Goal: Information Seeking & Learning: Find contact information

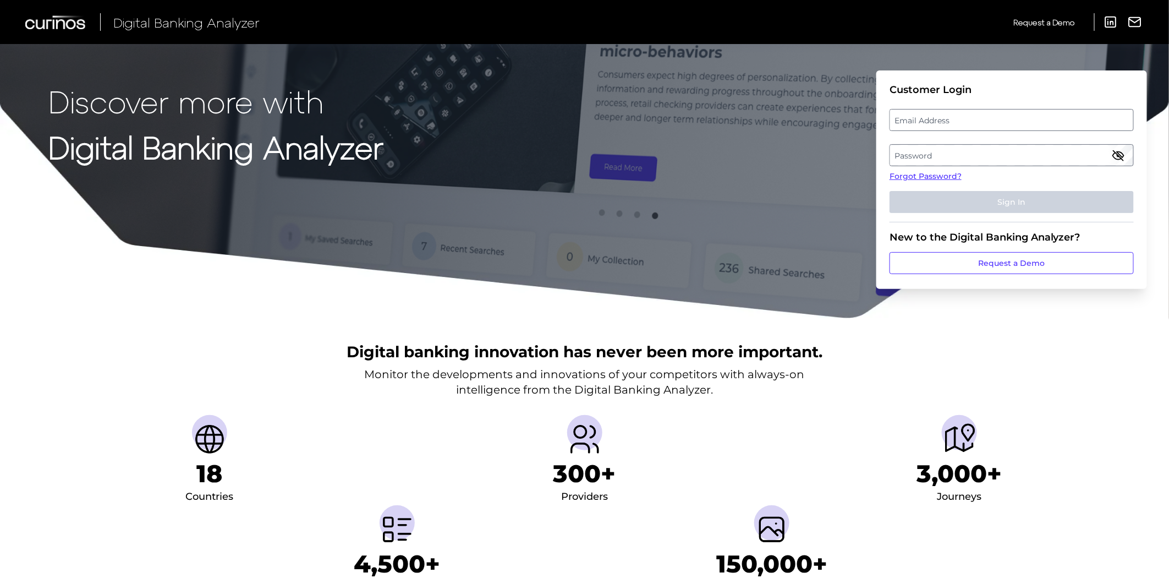
click at [934, 117] on label "Email Address" at bounding box center [1011, 120] width 243 height 20
click at [934, 117] on input "email" at bounding box center [1011, 120] width 244 height 22
type input "christopher.sisto@chase.com"
click at [979, 152] on label "Password" at bounding box center [1011, 155] width 243 height 20
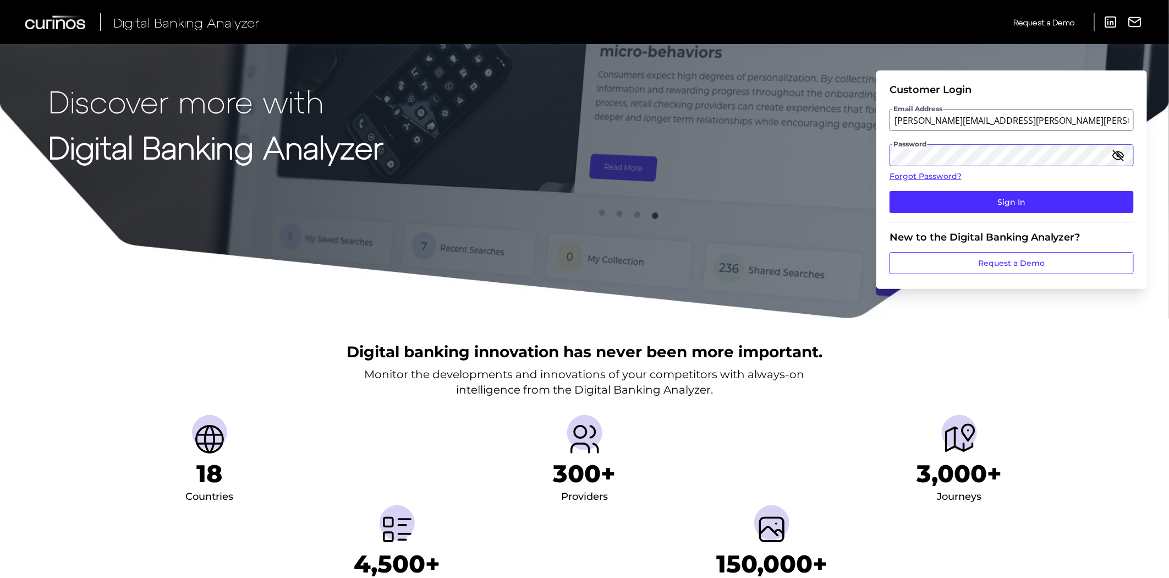
click at [889, 191] on button "Sign In" at bounding box center [1011, 202] width 244 height 22
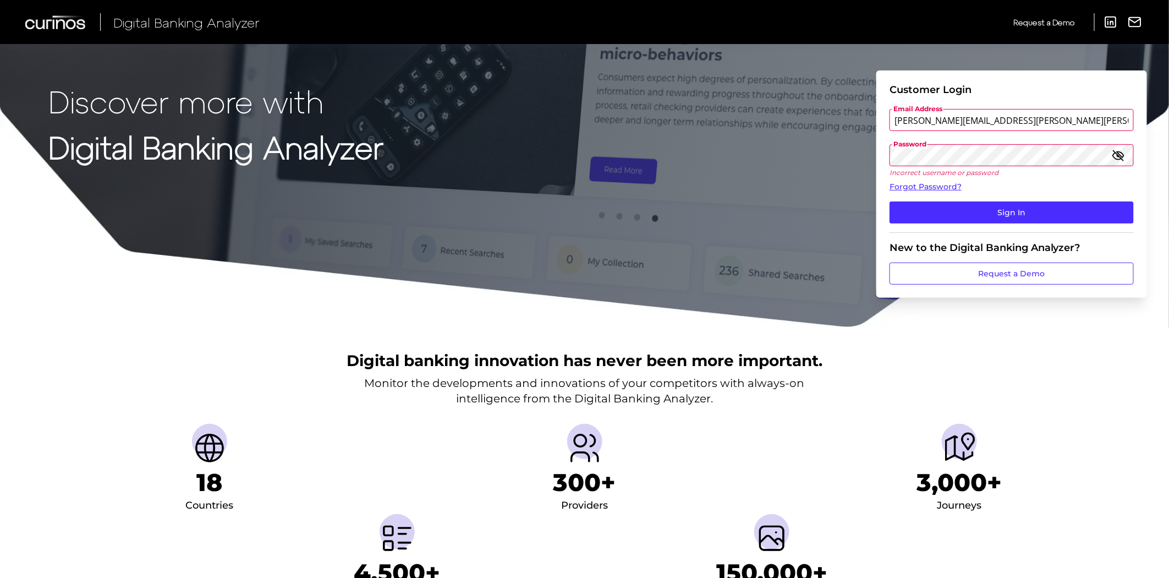
click at [889, 201] on button "Sign In" at bounding box center [1011, 212] width 244 height 22
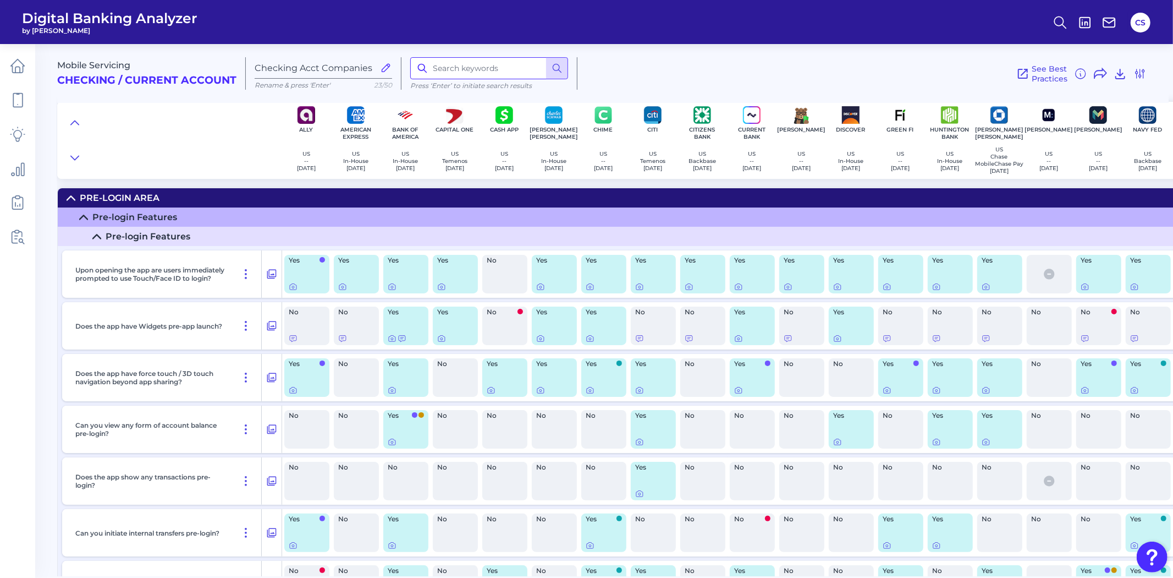
click at [444, 63] on input at bounding box center [489, 68] width 158 height 22
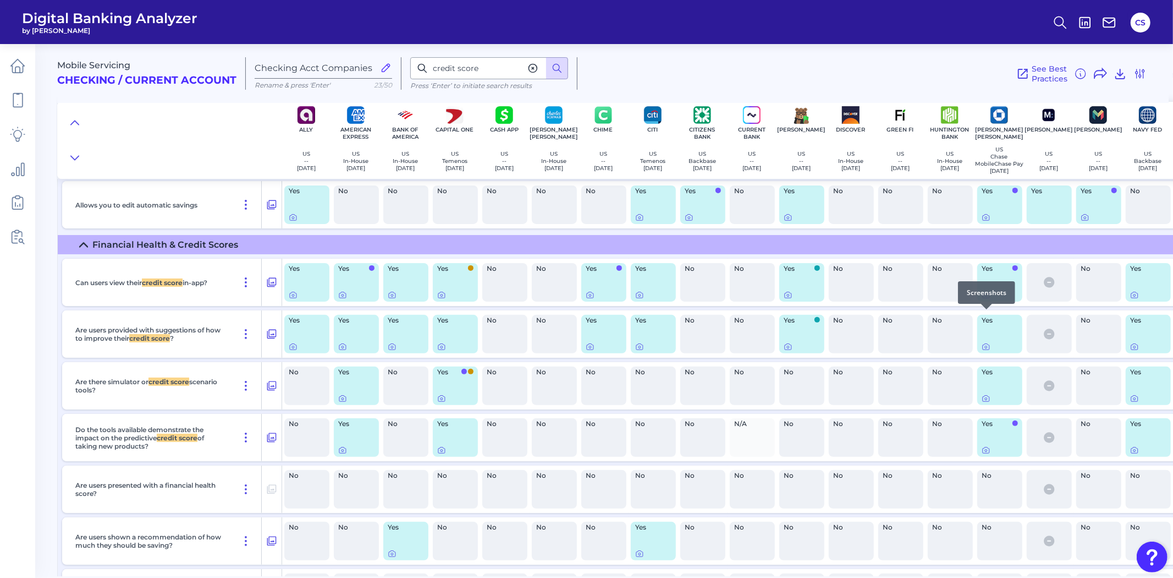
click at [982, 314] on div at bounding box center [986, 309] width 11 height 11
click at [984, 299] on icon at bounding box center [986, 294] width 9 height 9
click at [991, 314] on div at bounding box center [986, 309] width 11 height 11
click at [986, 299] on icon at bounding box center [986, 294] width 9 height 9
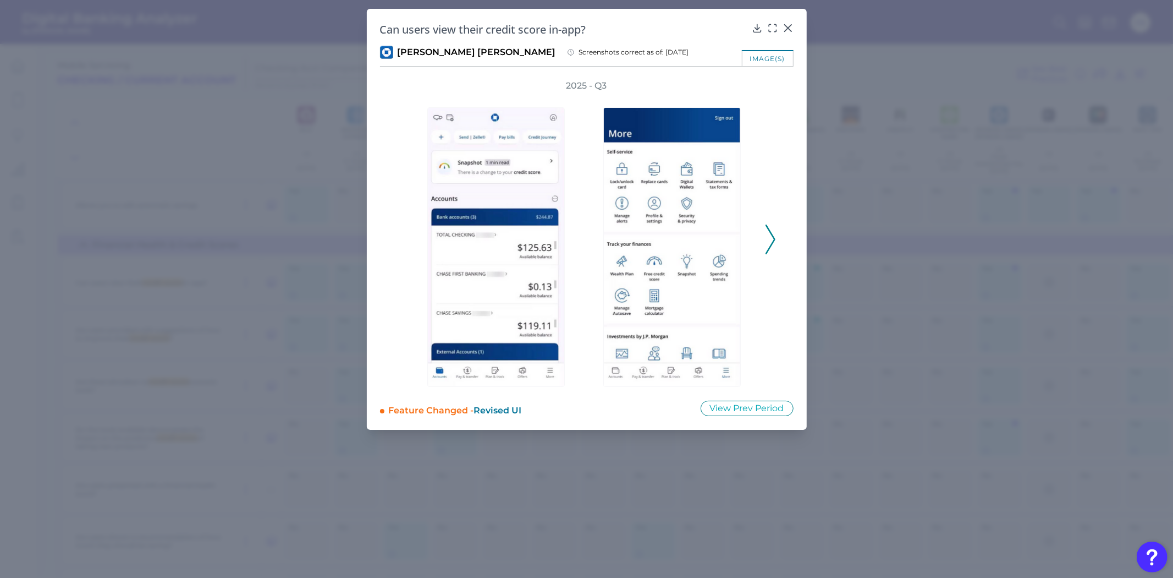
click at [774, 229] on icon at bounding box center [771, 239] width 10 height 30
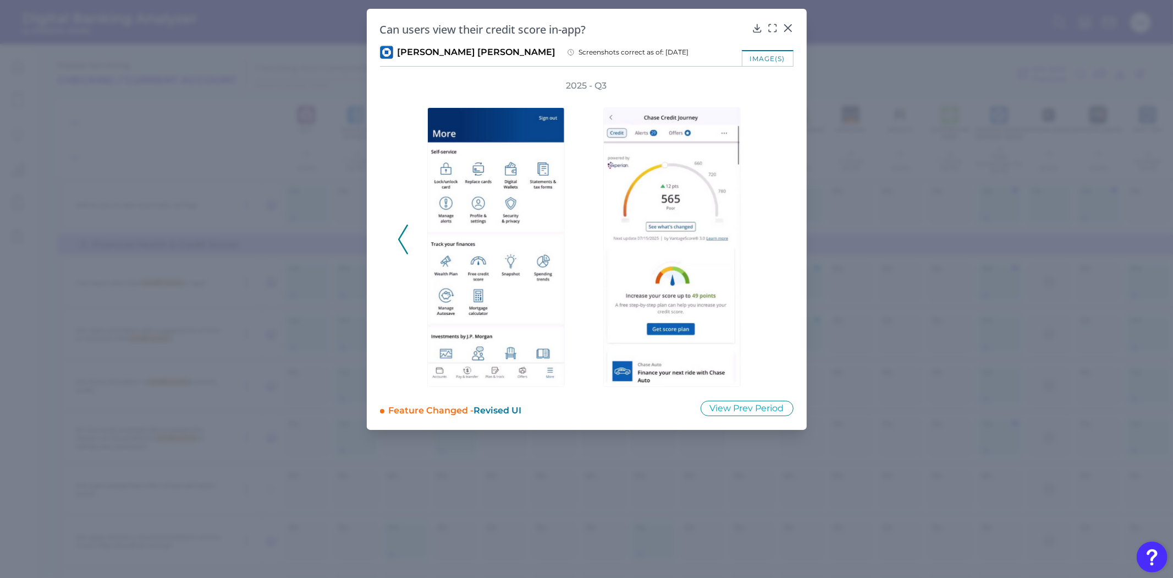
click at [399, 239] on polyline at bounding box center [403, 239] width 8 height 28
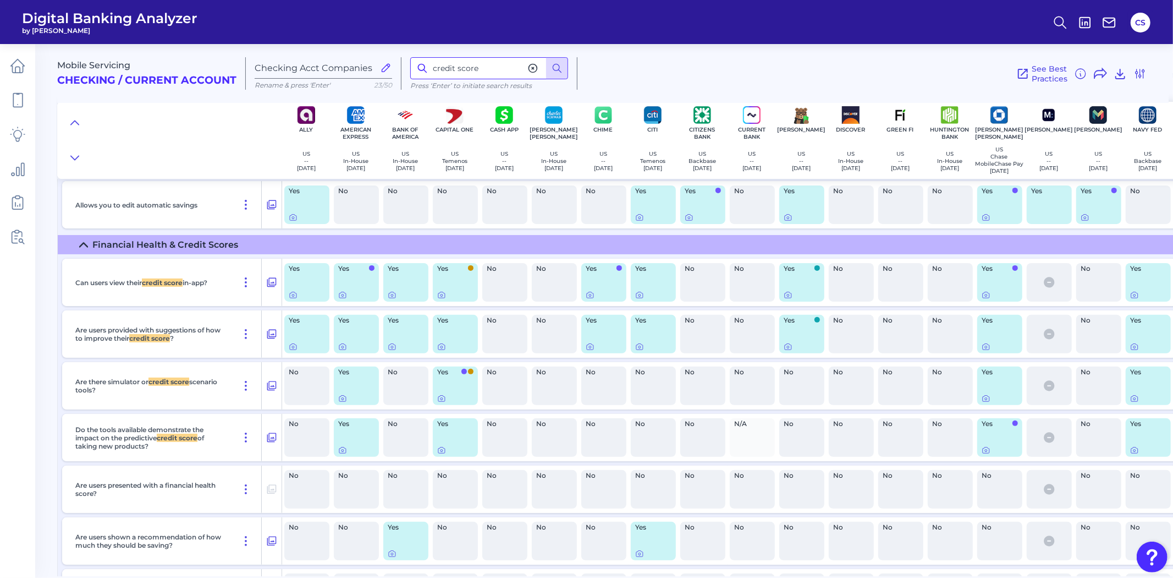
drag, startPoint x: 497, startPoint y: 67, endPoint x: 437, endPoint y: 64, distance: 60.0
click at [437, 64] on input "credit score" at bounding box center [489, 68] width 158 height 22
type input "c"
type input "scroll"
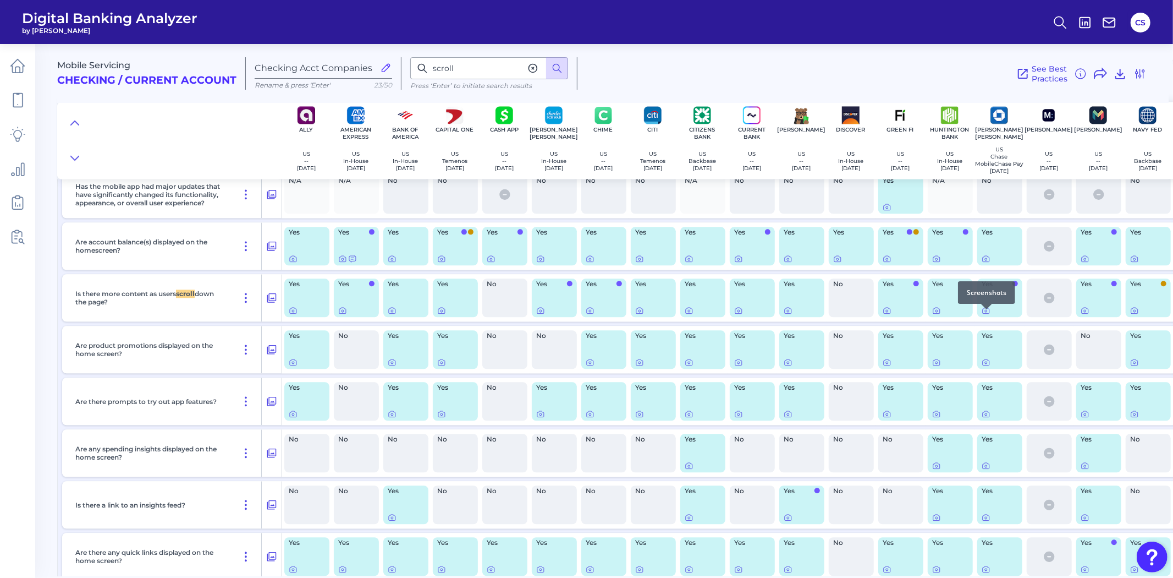
click at [987, 312] on div at bounding box center [986, 309] width 11 height 11
click at [988, 315] on icon at bounding box center [986, 310] width 9 height 9
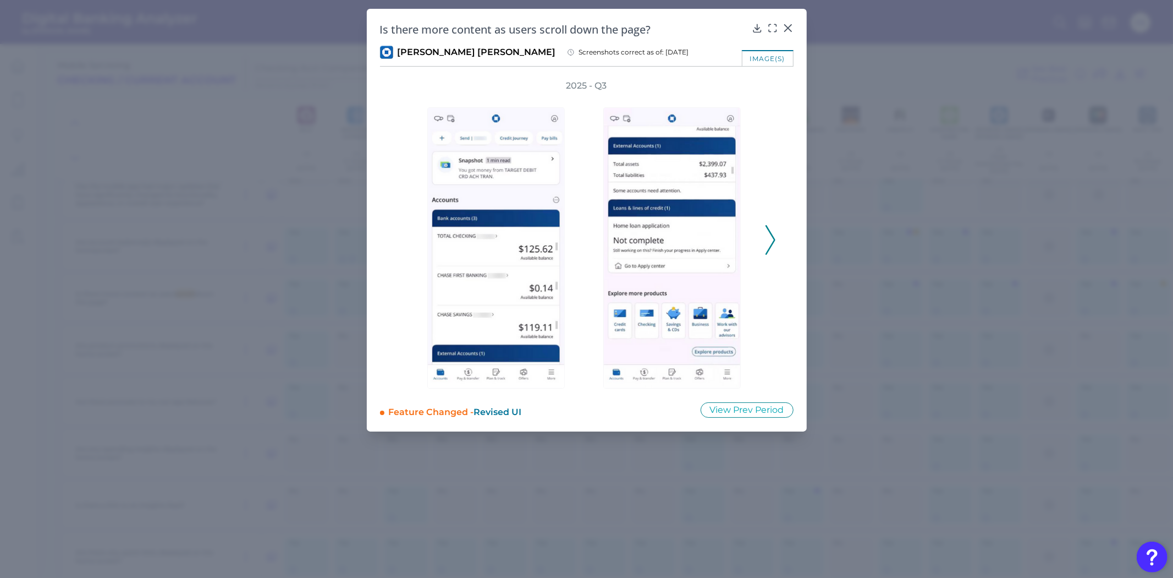
click at [767, 241] on icon at bounding box center [771, 240] width 10 height 30
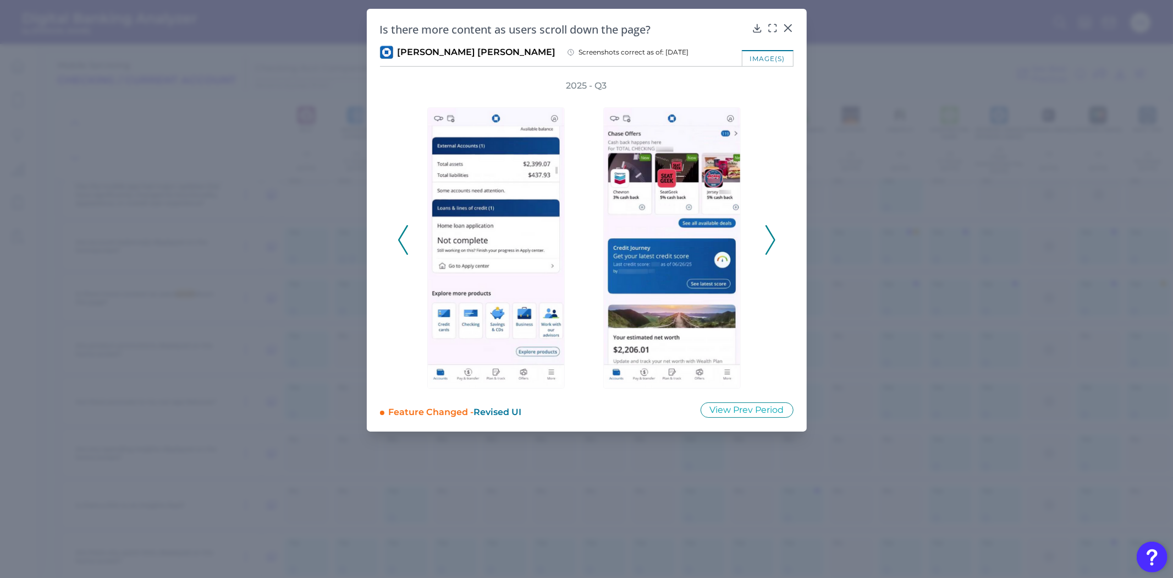
click at [405, 230] on icon at bounding box center [403, 240] width 10 height 30
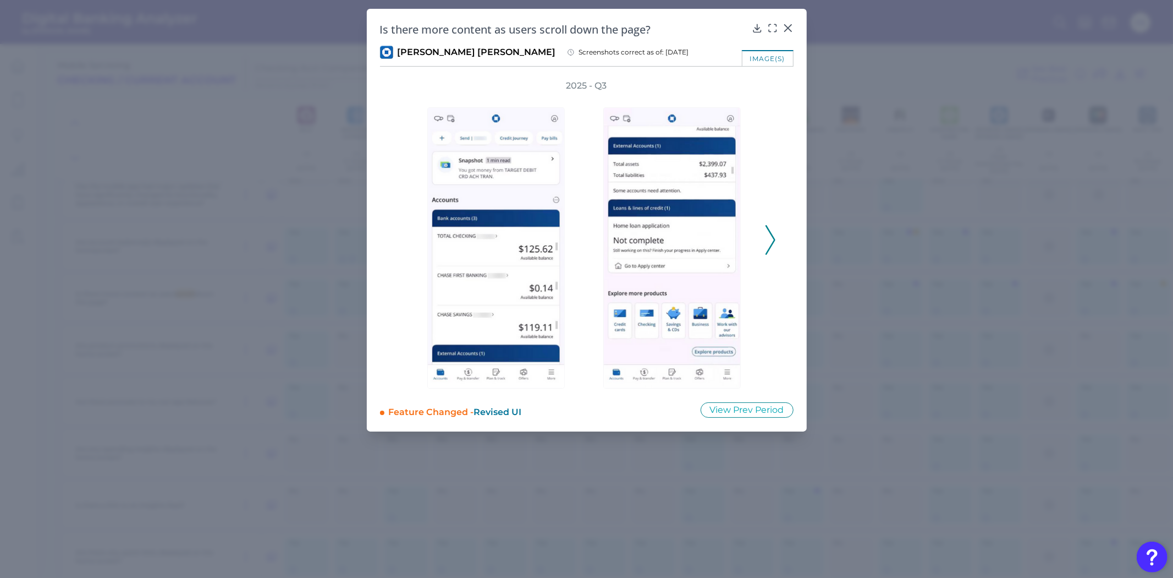
click at [762, 244] on div "2025 - Q3" at bounding box center [587, 234] width 378 height 309
click at [776, 244] on div "2025 - Q3" at bounding box center [587, 234] width 414 height 309
click at [766, 243] on icon at bounding box center [771, 240] width 10 height 30
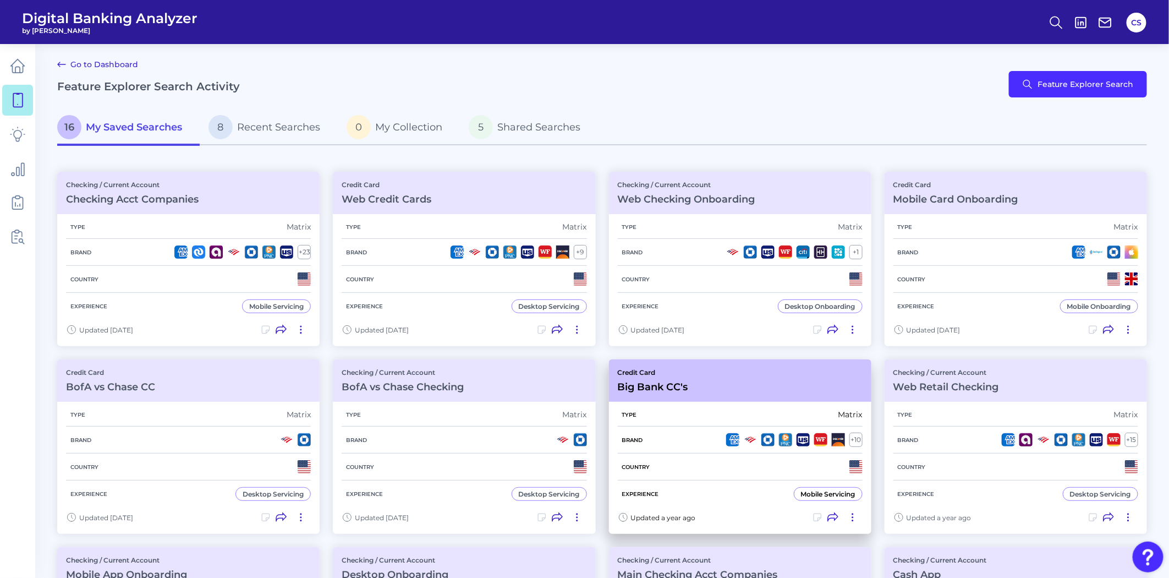
click at [680, 465] on div "Country" at bounding box center [740, 466] width 245 height 27
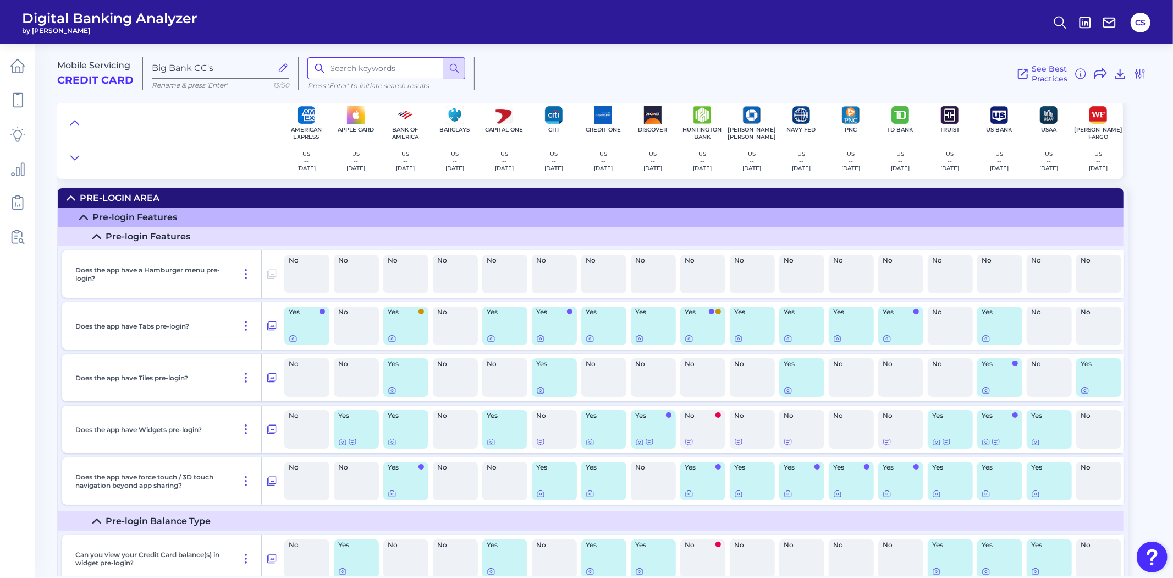
click at [371, 75] on input at bounding box center [386, 68] width 158 height 22
type input "report"
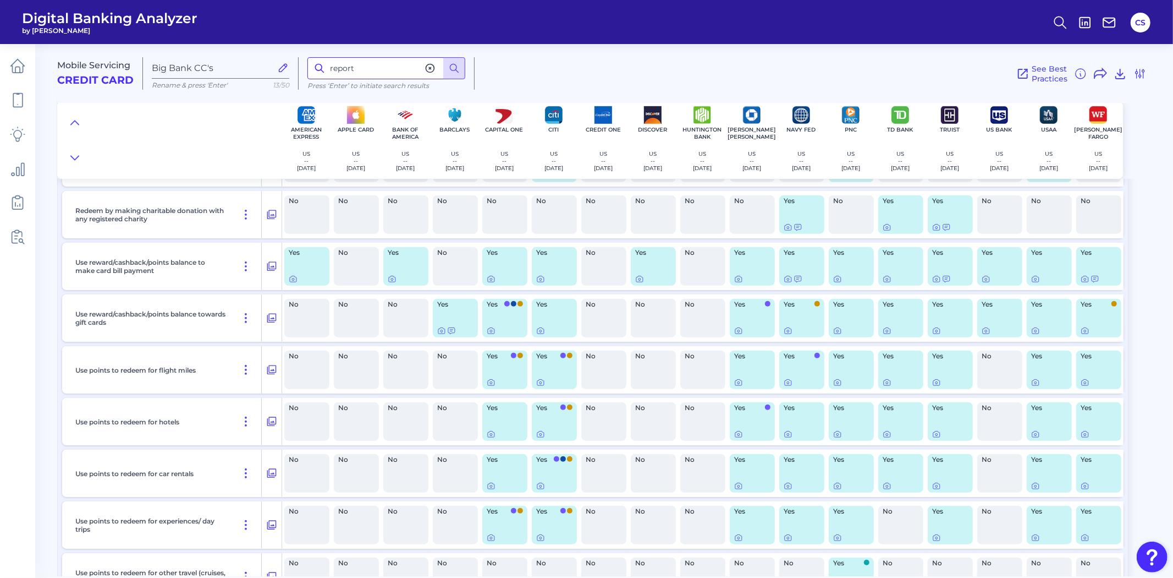
scroll to position [11382, 0]
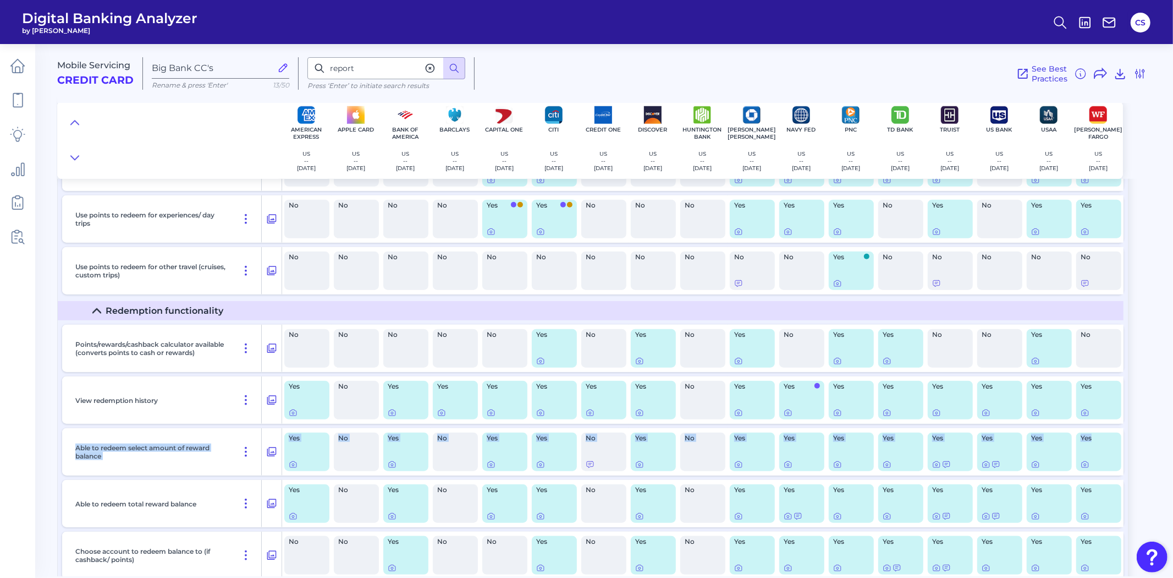
drag, startPoint x: 1168, startPoint y: 416, endPoint x: 1172, endPoint y: 463, distance: 46.9
click at [1172, 463] on div "Mobile Servicing Credit Card Big Bank CC's Rename & press 'Enter' 13/50 report …" at bounding box center [615, 306] width 1116 height 540
click at [1151, 394] on div "Mobile Servicing Credit Card Big Bank CC's Rename & press 'Enter' 13/50 report …" at bounding box center [615, 306] width 1116 height 540
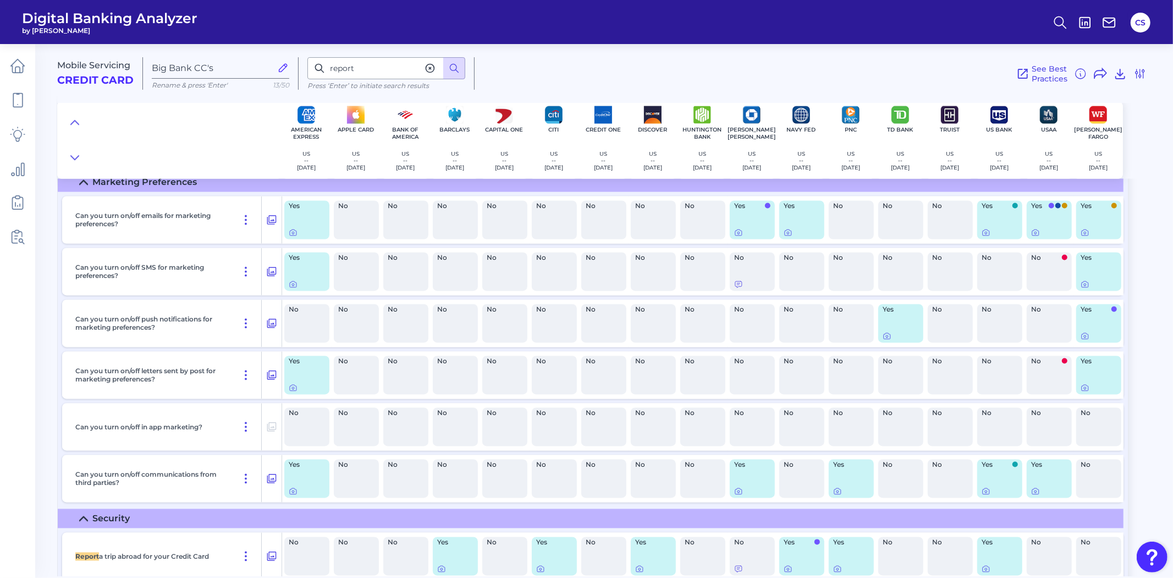
scroll to position [8795, 0]
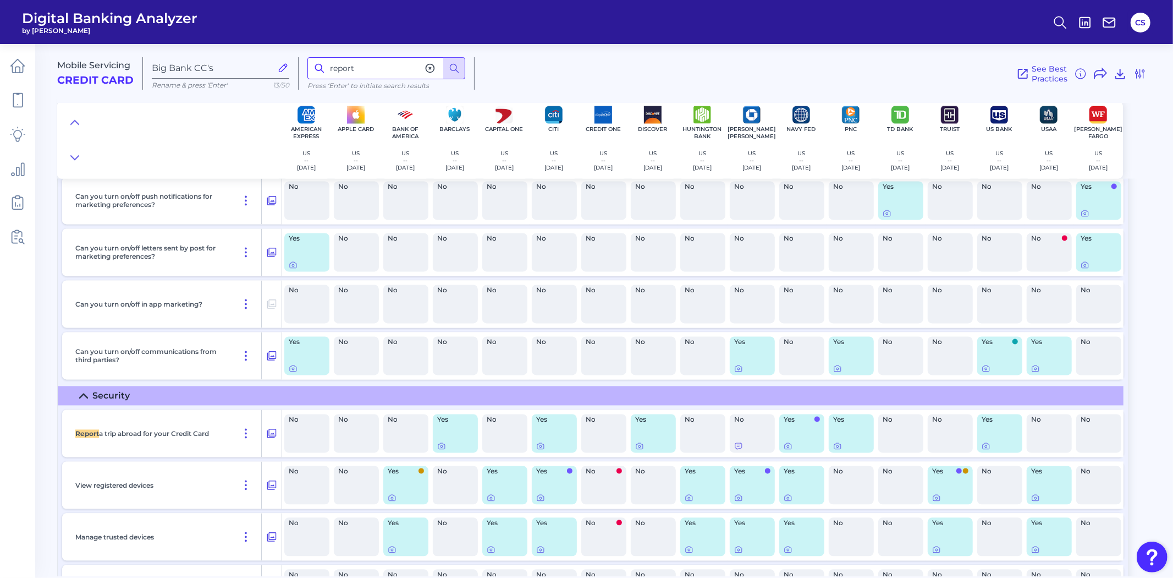
drag, startPoint x: 366, startPoint y: 65, endPoint x: 290, endPoint y: 58, distance: 76.2
click at [303, 62] on div "report Press ‘Enter’ to initiate search results" at bounding box center [387, 73] width 176 height 32
type input "theft"
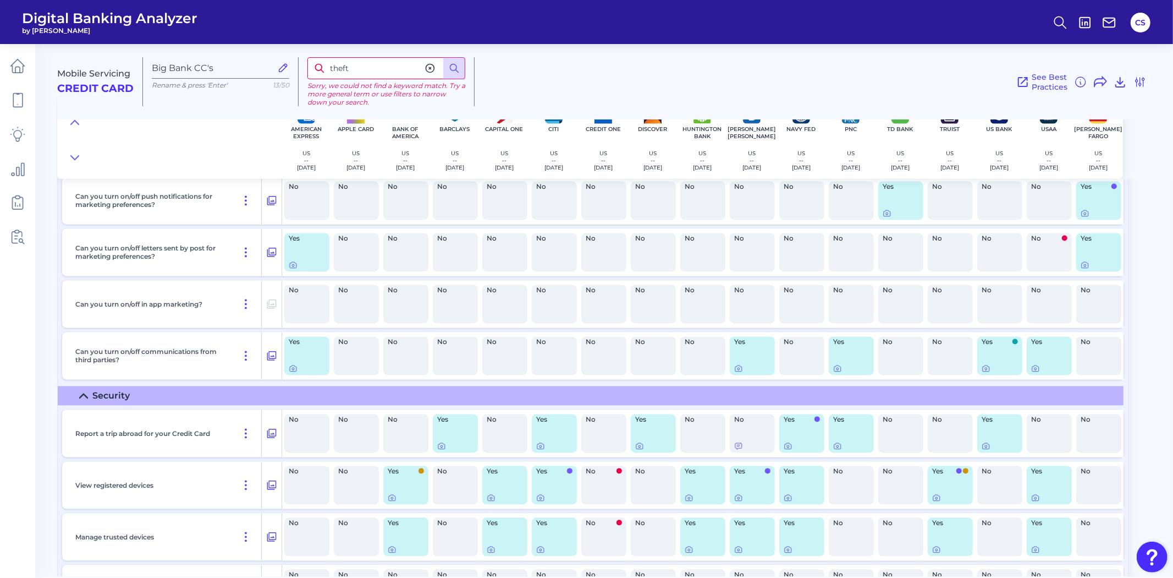
drag, startPoint x: 366, startPoint y: 68, endPoint x: 262, endPoint y: 62, distance: 104.7
click at [262, 62] on div "Mobile Servicing Credit Card Big Bank CC's Rename & press 'Enter' 13/50 theft S…" at bounding box center [613, 77] width 1112 height 84
type input "fraud"
drag, startPoint x: 370, startPoint y: 74, endPoint x: 301, endPoint y: 80, distance: 69.0
click at [301, 80] on div "fraud Sorry, we could not find a keyword match. Try a more general term or use …" at bounding box center [387, 81] width 176 height 49
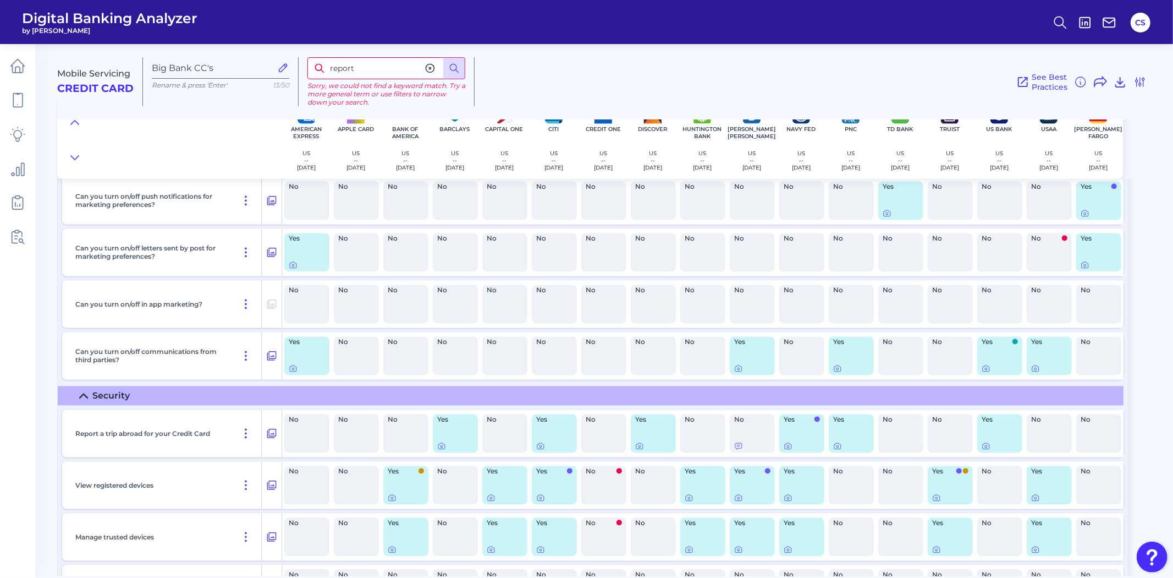
type input "report"
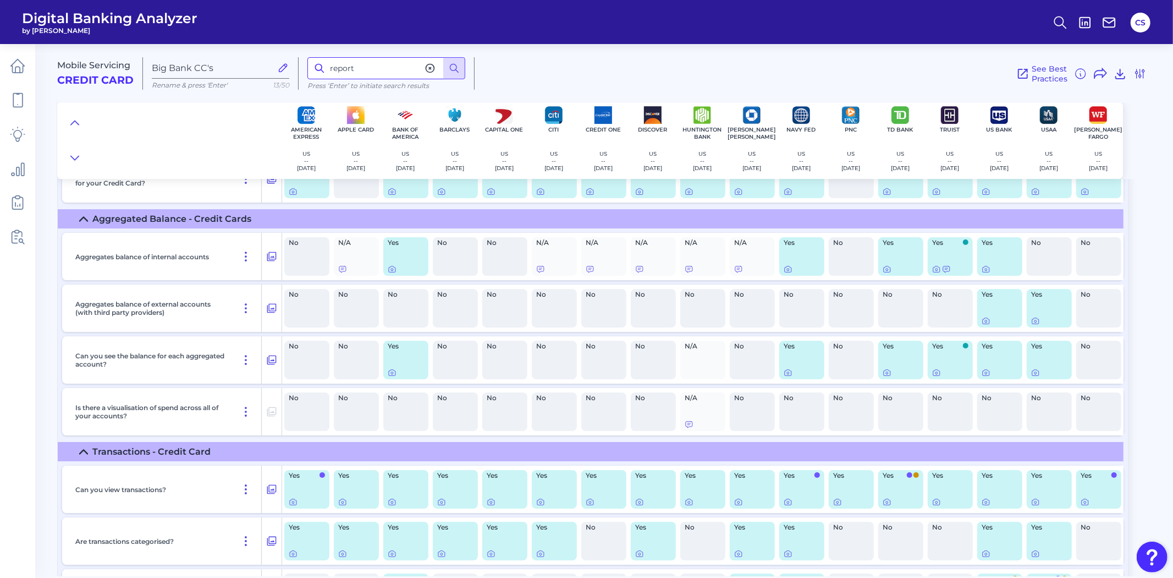
scroll to position [3300, 0]
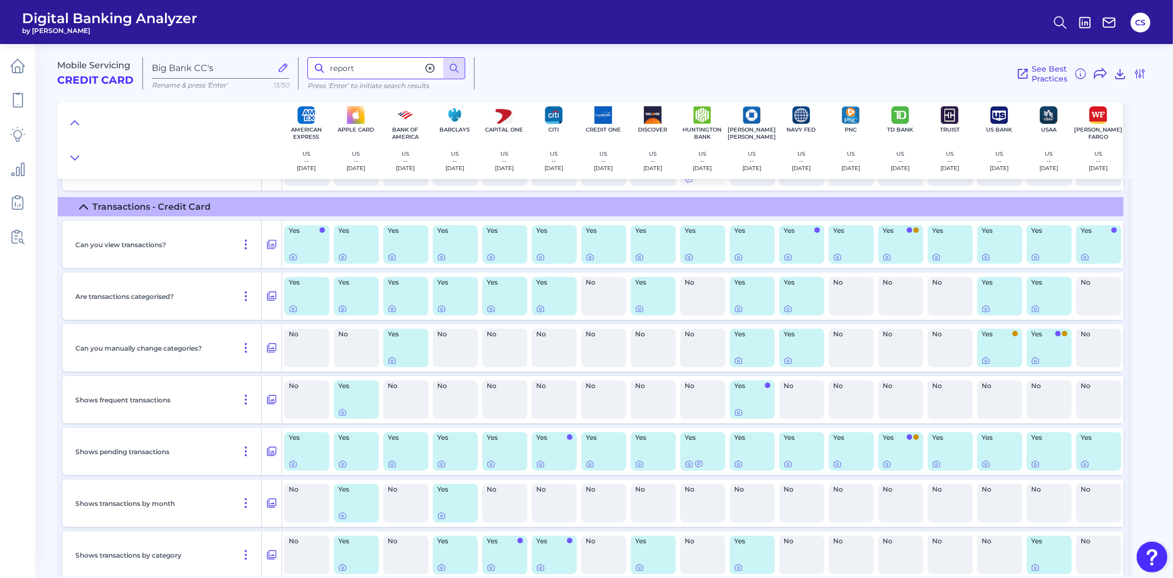
drag, startPoint x: 374, startPoint y: 65, endPoint x: 300, endPoint y: 70, distance: 73.9
click at [301, 72] on div "report Press ‘Enter’ to initiate search results" at bounding box center [387, 73] width 176 height 32
type input "fraud"
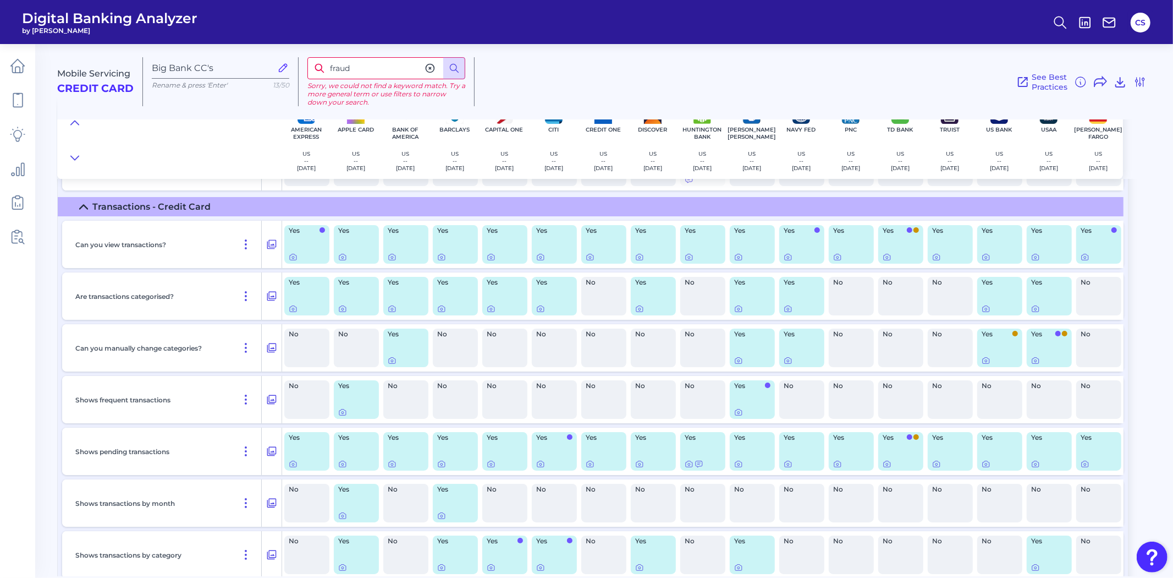
drag, startPoint x: 387, startPoint y: 69, endPoint x: 316, endPoint y: 69, distance: 71.0
click at [316, 69] on div "fraud" at bounding box center [386, 68] width 158 height 22
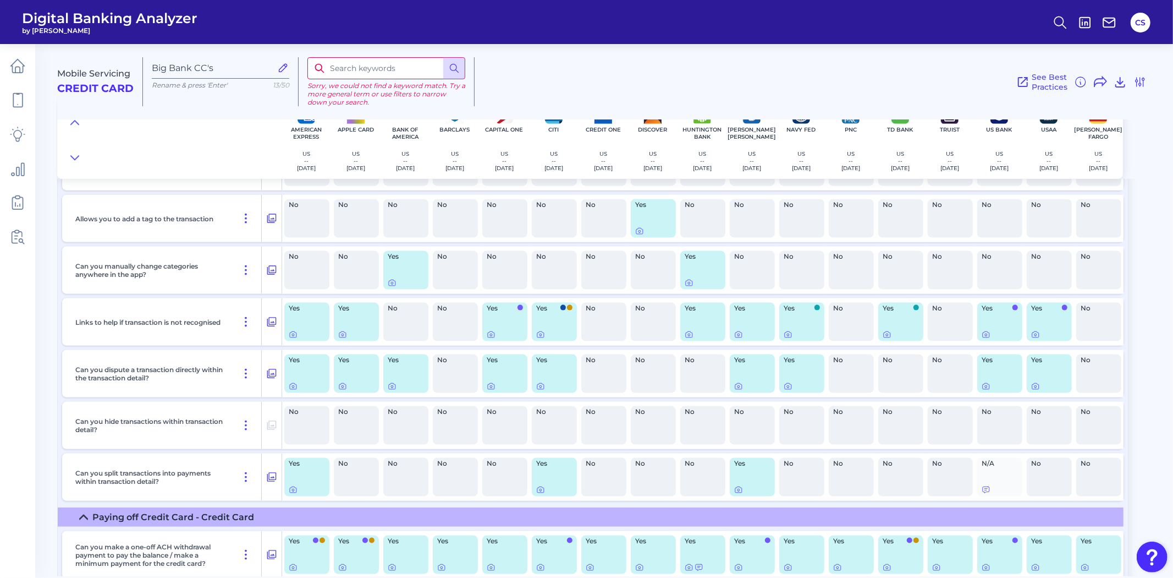
scroll to position [4584, 0]
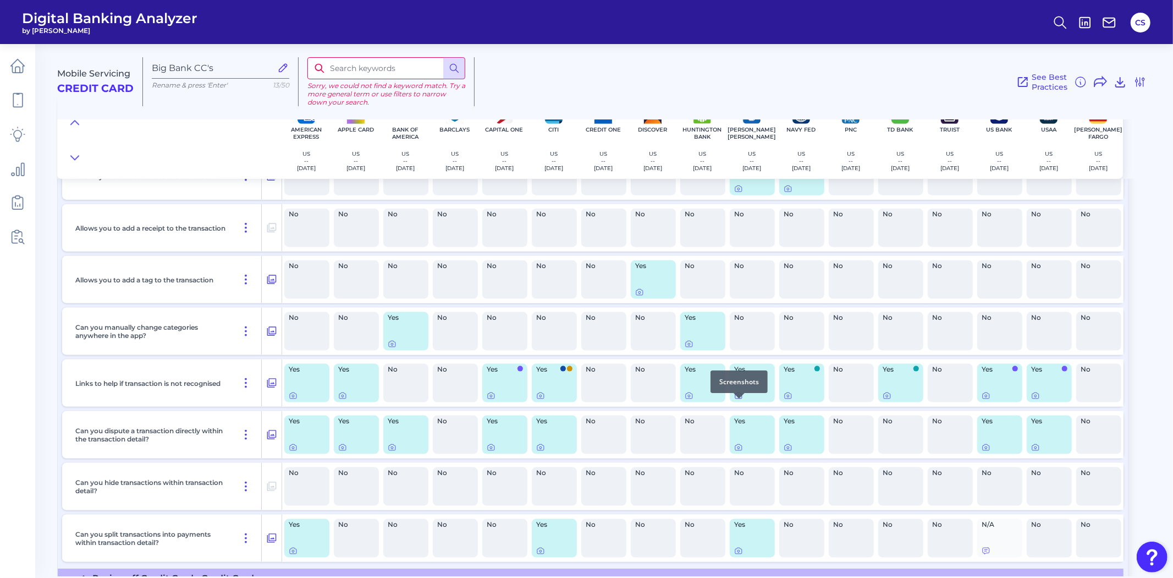
click at [736, 400] on icon at bounding box center [738, 395] width 9 height 9
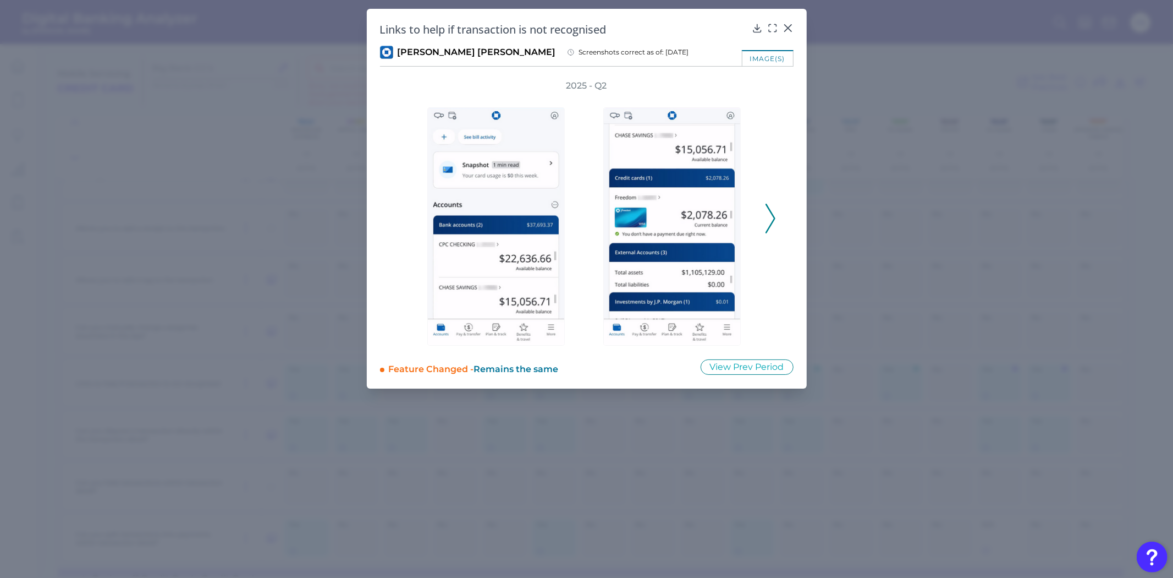
click at [769, 215] on icon at bounding box center [771, 219] width 10 height 30
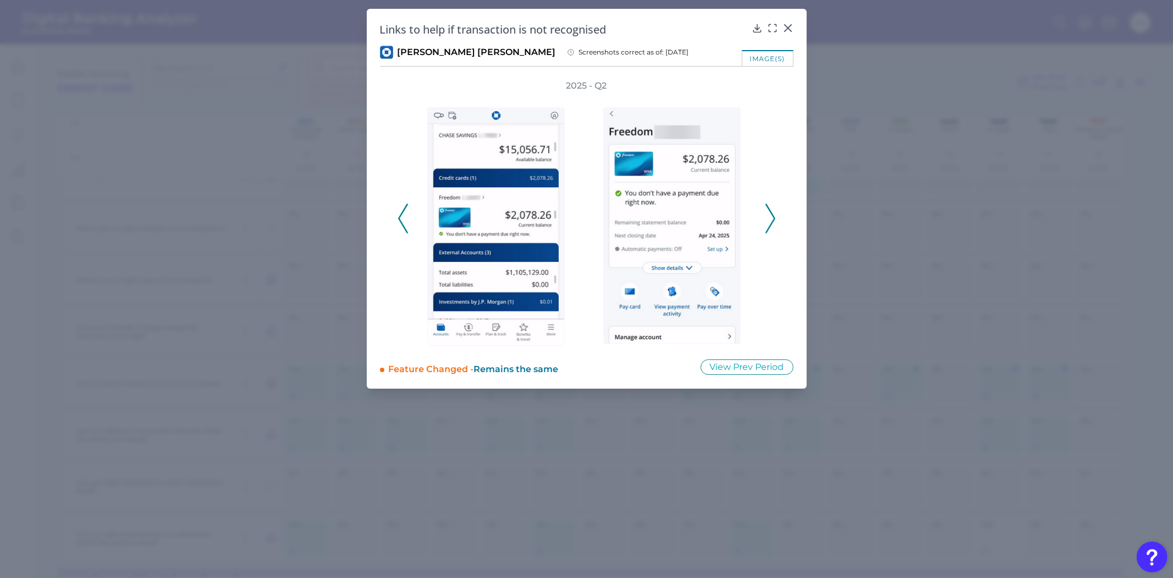
click at [769, 215] on icon at bounding box center [771, 219] width 10 height 30
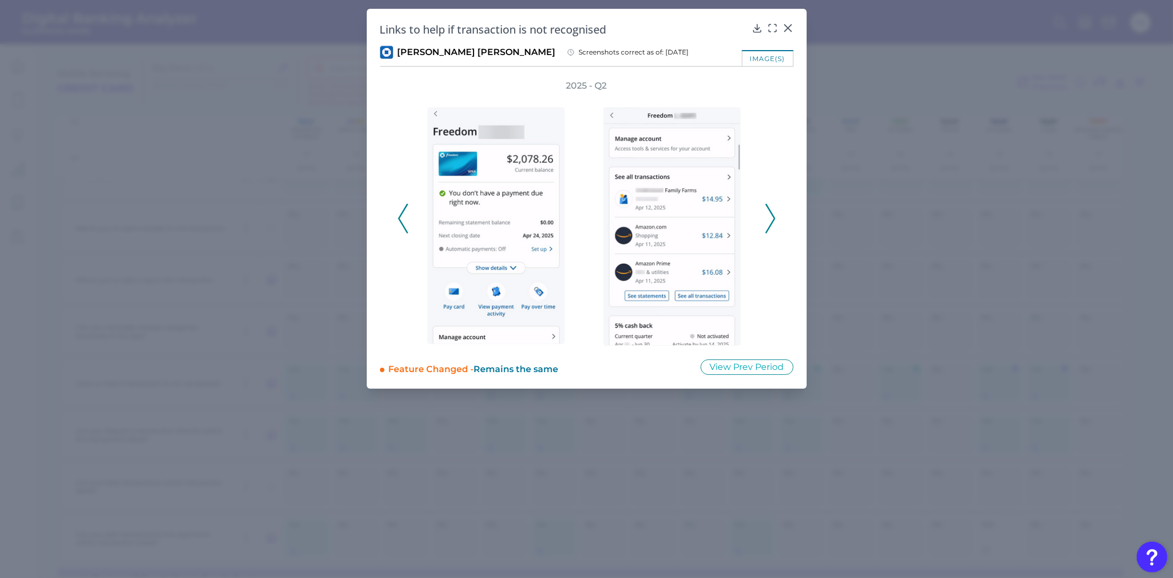
click at [769, 215] on icon at bounding box center [771, 219] width 10 height 30
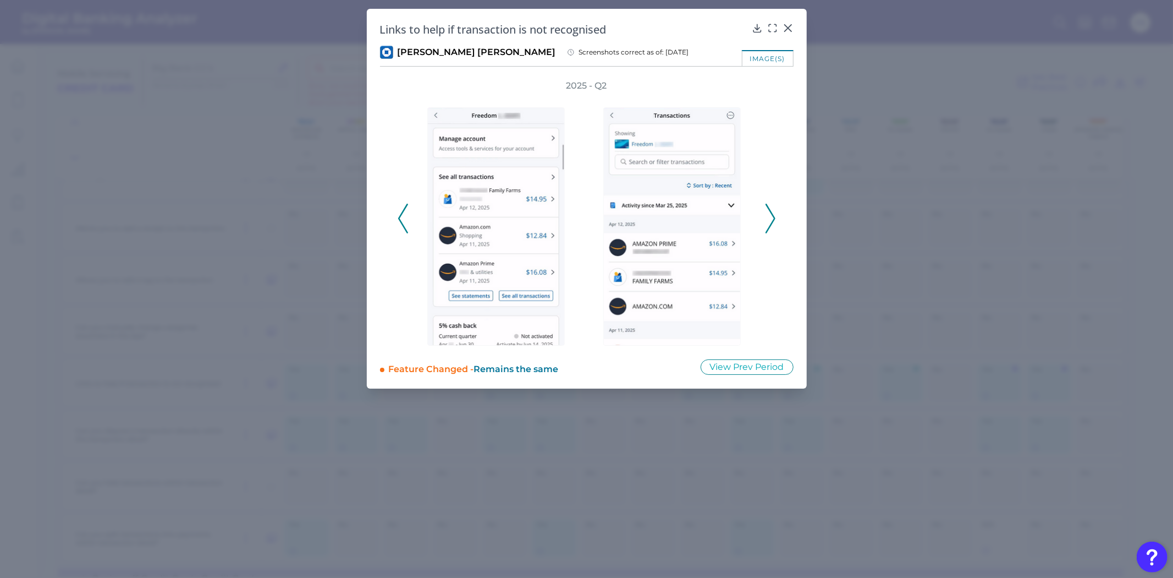
click at [769, 215] on icon at bounding box center [771, 219] width 10 height 30
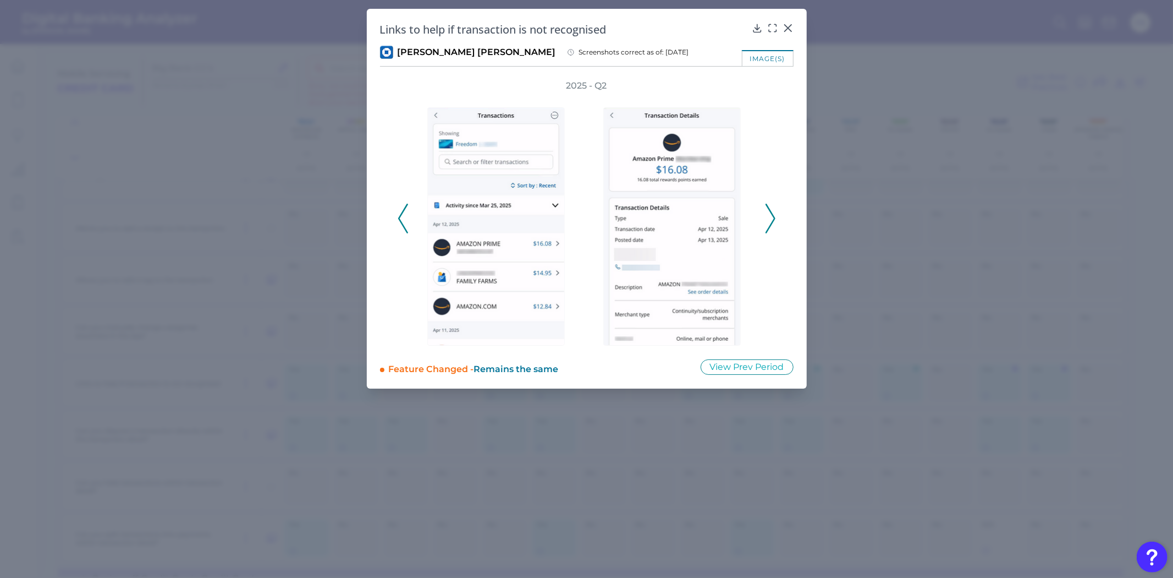
click at [769, 215] on icon at bounding box center [771, 219] width 10 height 30
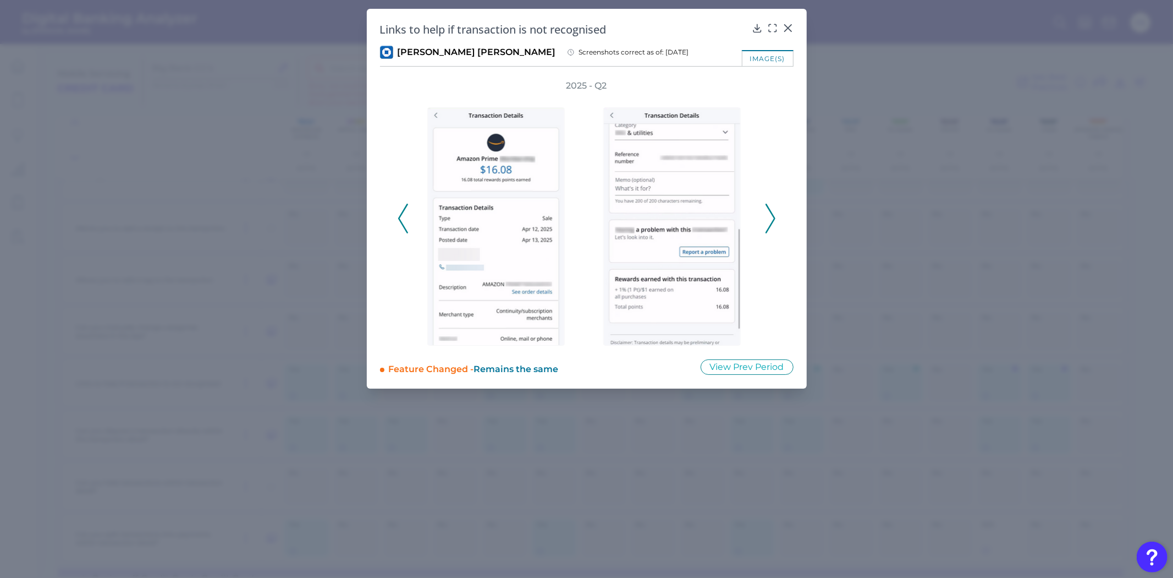
click at [769, 215] on icon at bounding box center [771, 219] width 10 height 30
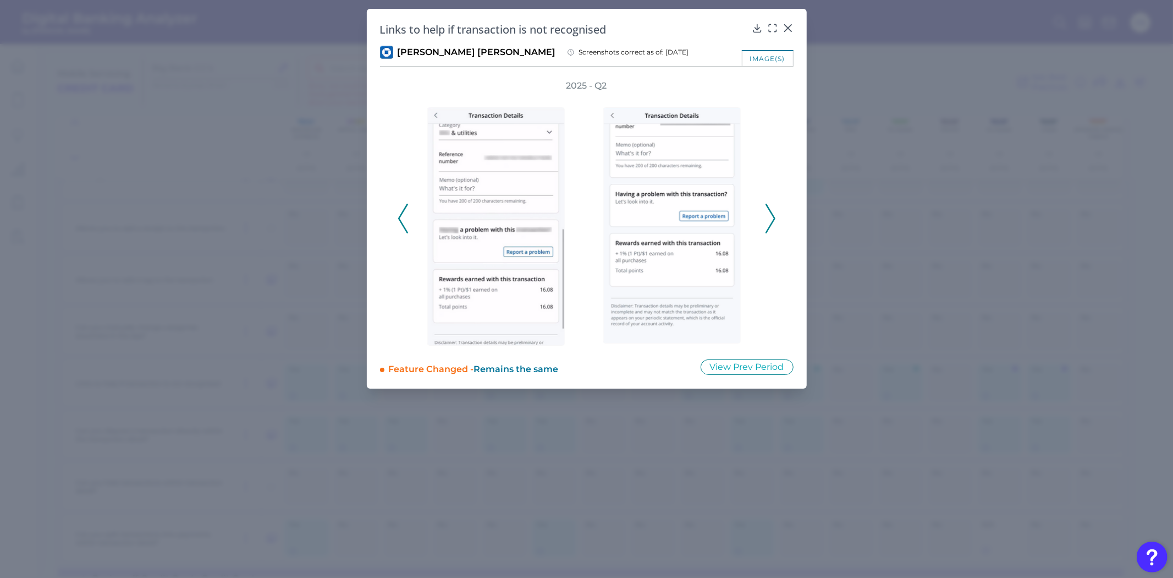
click at [769, 215] on icon at bounding box center [771, 219] width 10 height 30
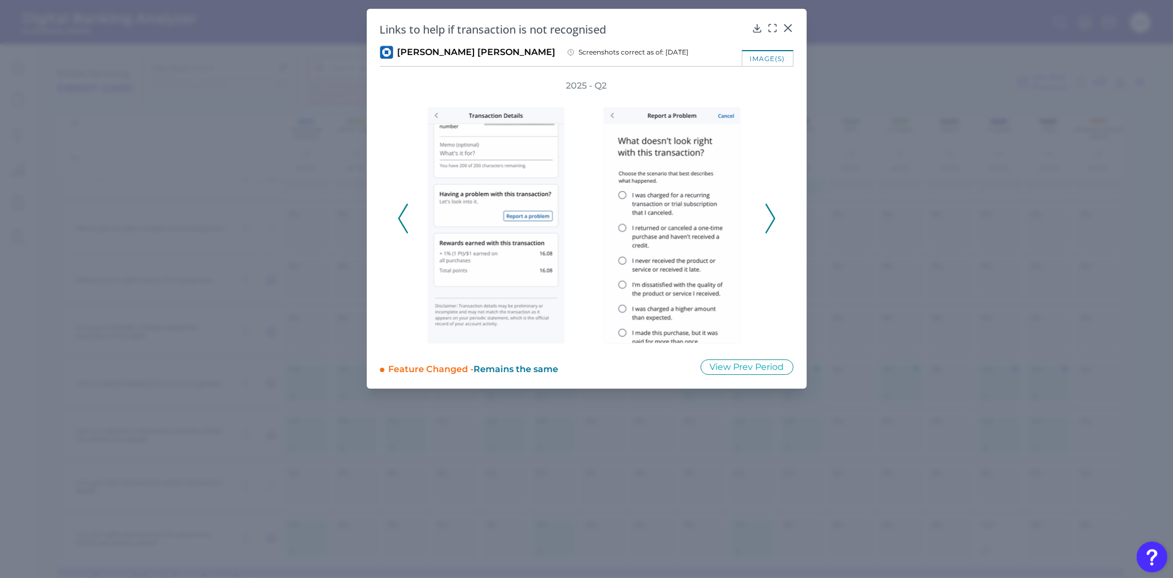
click at [398, 217] on icon at bounding box center [403, 219] width 10 height 30
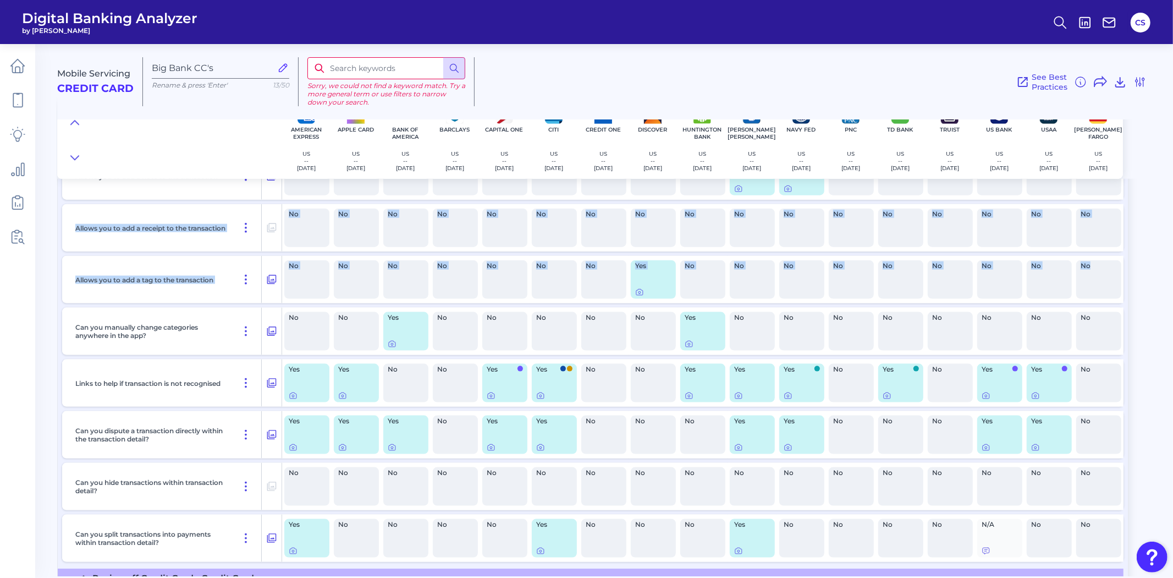
drag, startPoint x: 1168, startPoint y: 188, endPoint x: 1156, endPoint y: 301, distance: 113.9
click at [1157, 310] on div "Mobile Servicing Credit Card Big Bank CC's Rename & press 'Enter' 13/50 Sorry, …" at bounding box center [615, 306] width 1116 height 540
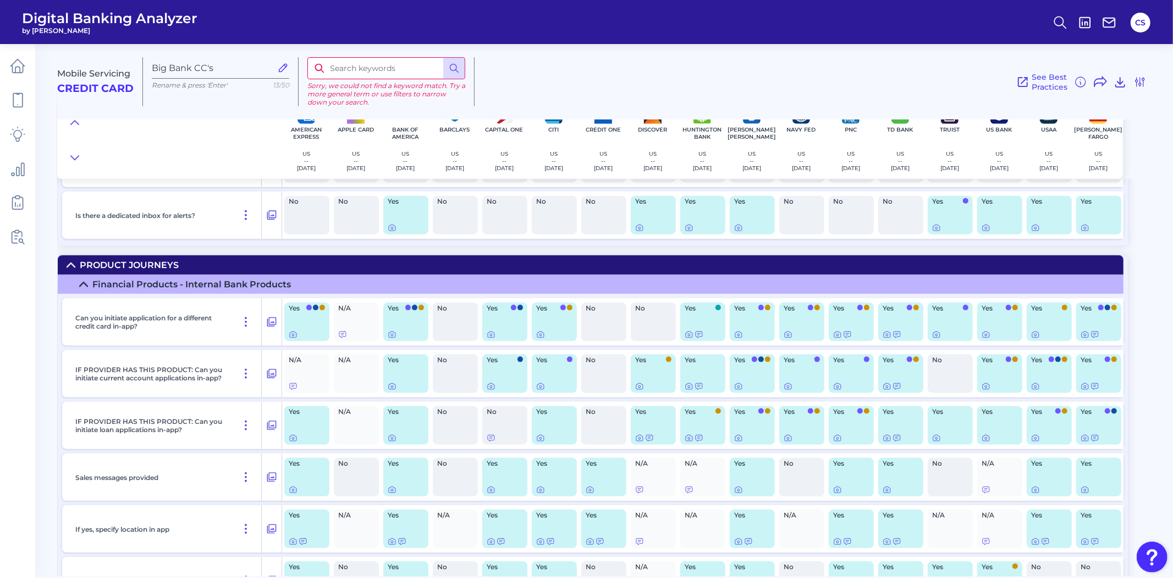
scroll to position [15363, 0]
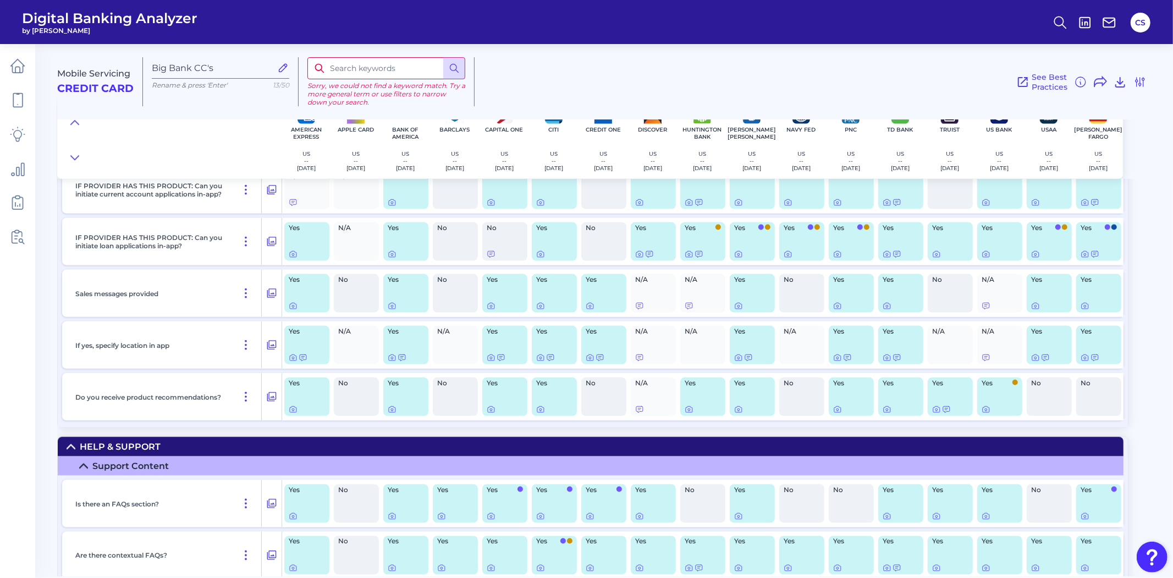
click at [397, 65] on input at bounding box center [386, 68] width 158 height 22
type input "contact"
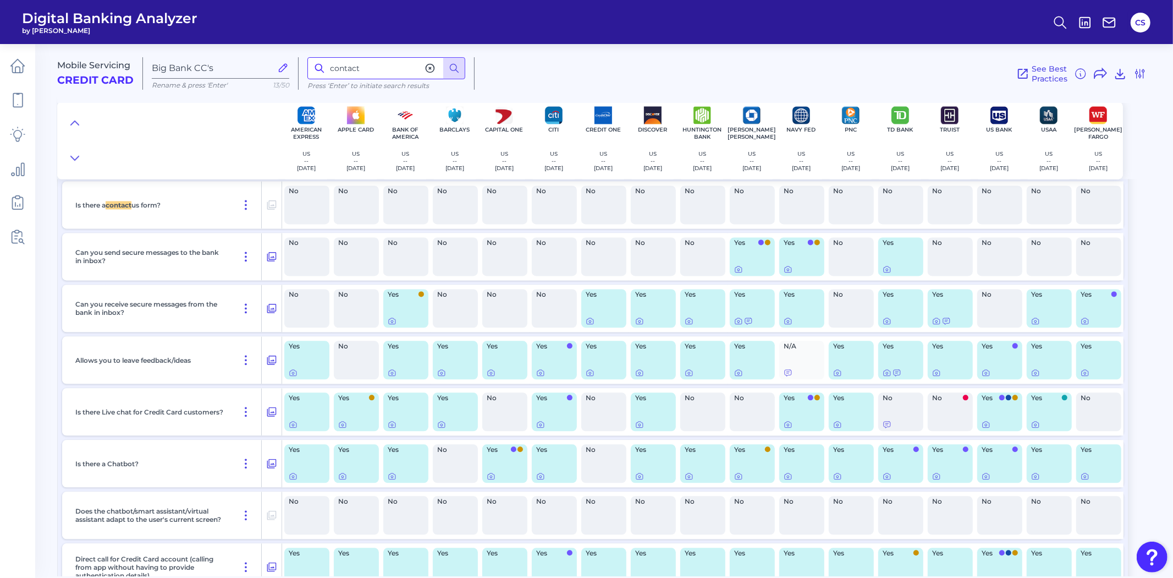
scroll to position [15876, 0]
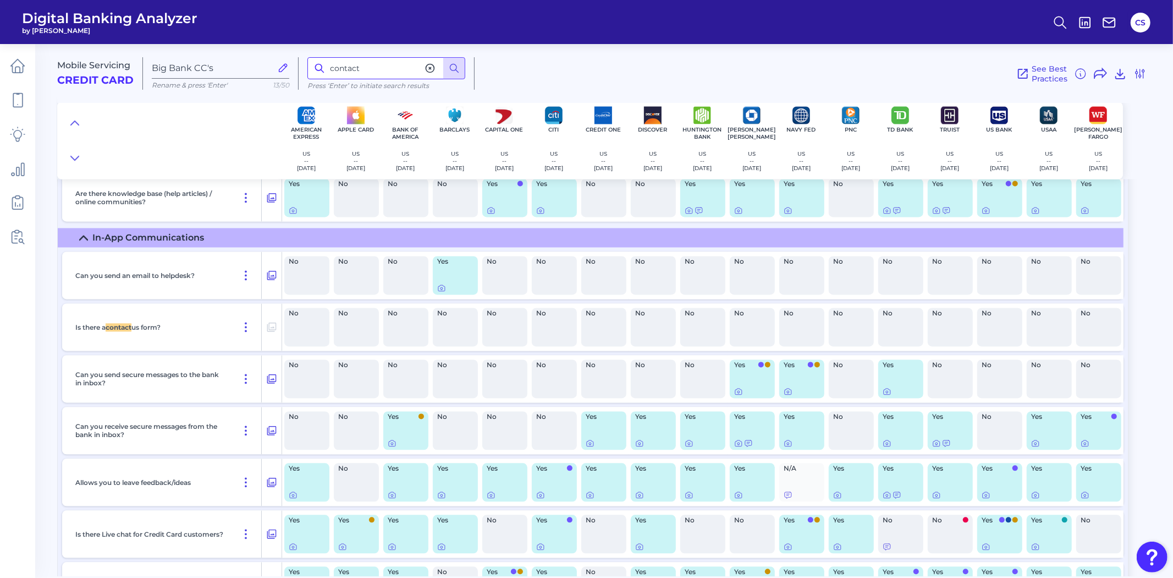
click at [378, 64] on input "contact" at bounding box center [386, 68] width 158 height 22
type input "r"
type input "phone"
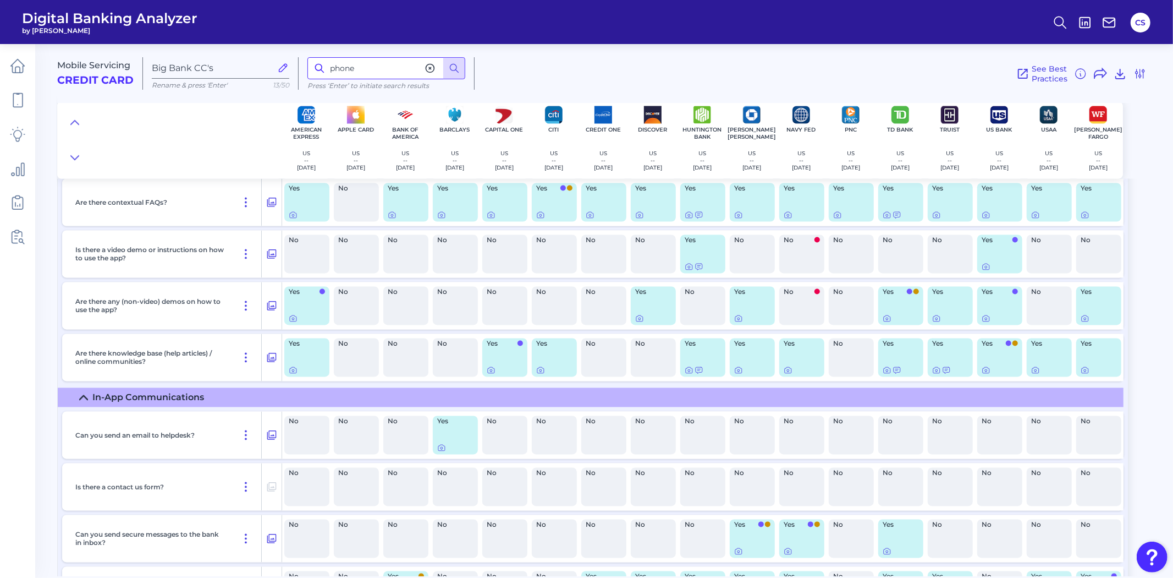
scroll to position [15593, 0]
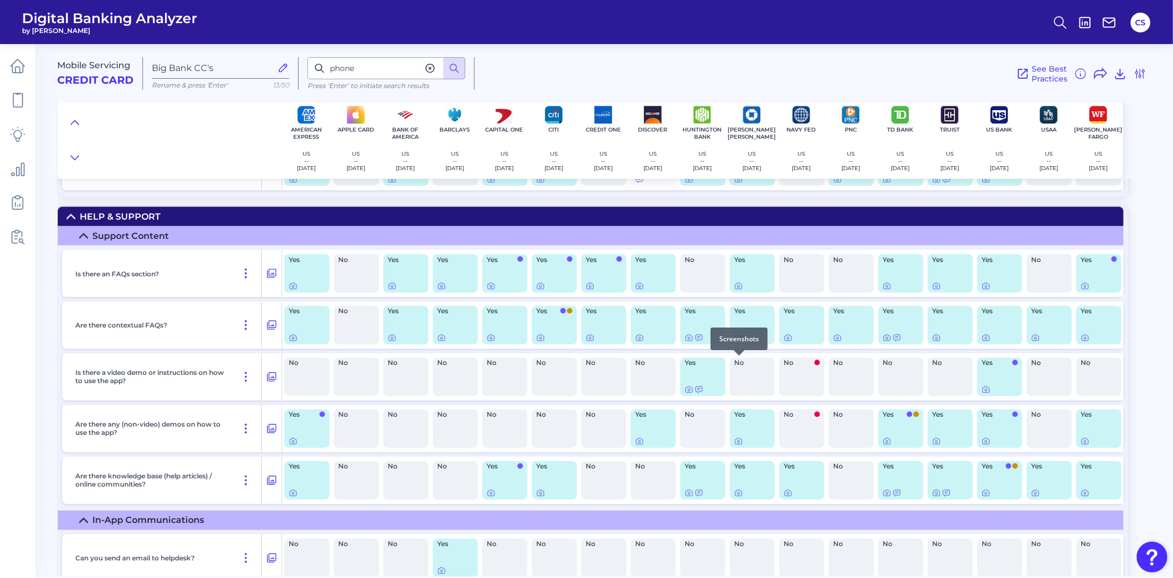
click at [741, 342] on icon at bounding box center [738, 337] width 9 height 9
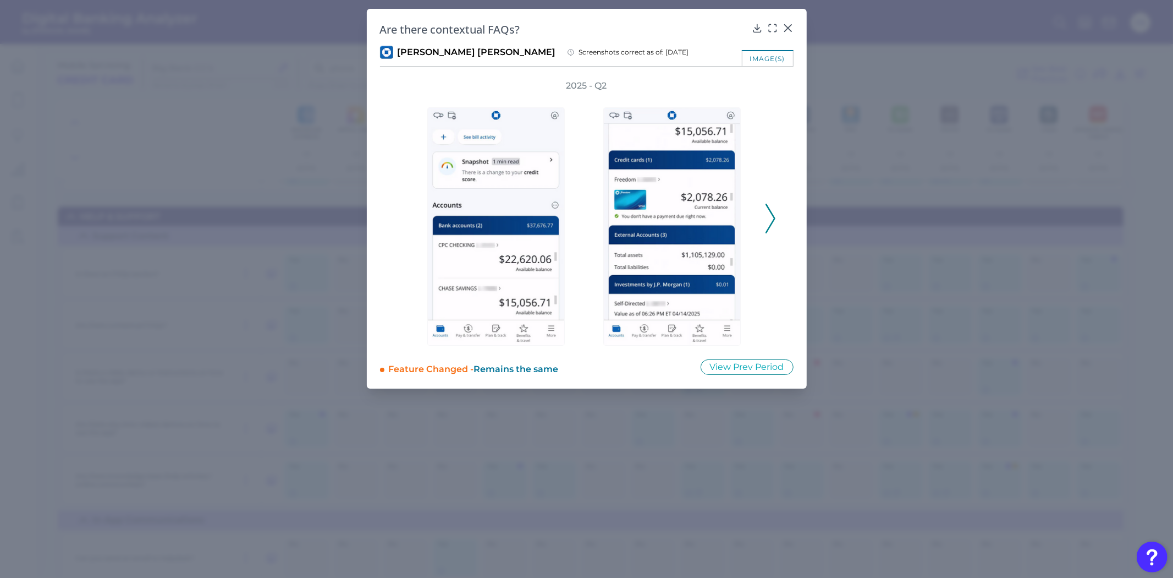
click at [763, 221] on div "2025 - Q2" at bounding box center [587, 213] width 378 height 266
click at [766, 222] on icon at bounding box center [771, 219] width 10 height 30
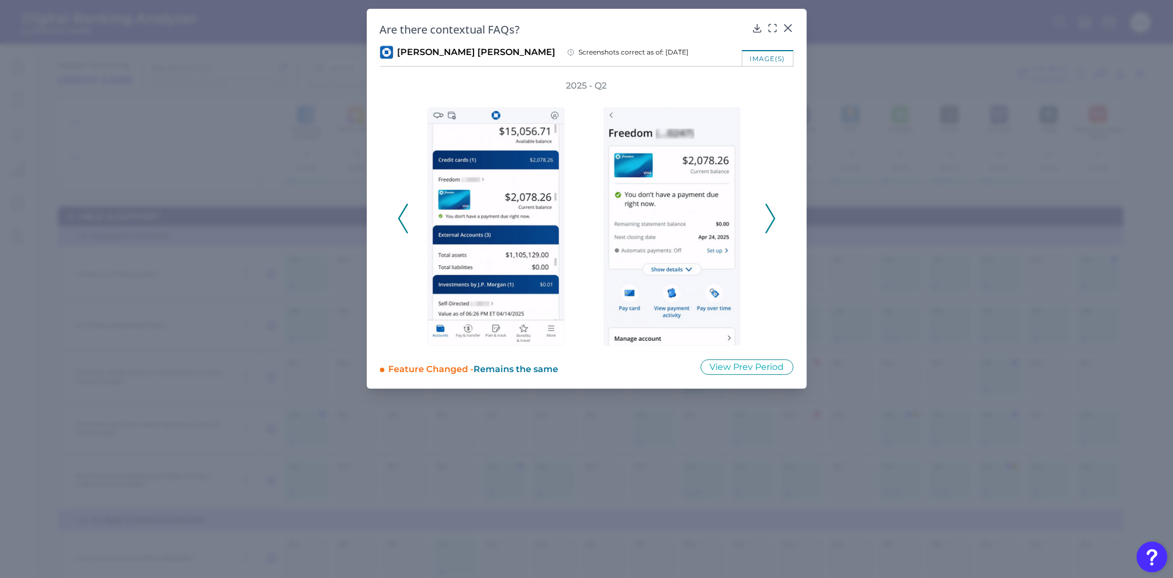
click at [766, 222] on icon at bounding box center [771, 219] width 10 height 30
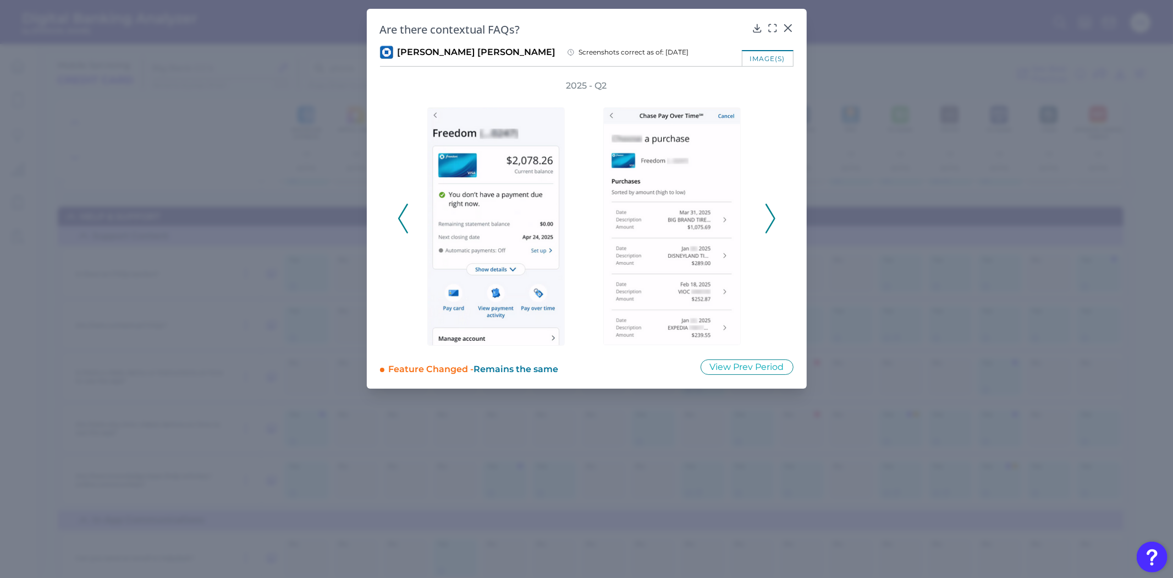
click at [766, 222] on icon at bounding box center [771, 219] width 10 height 30
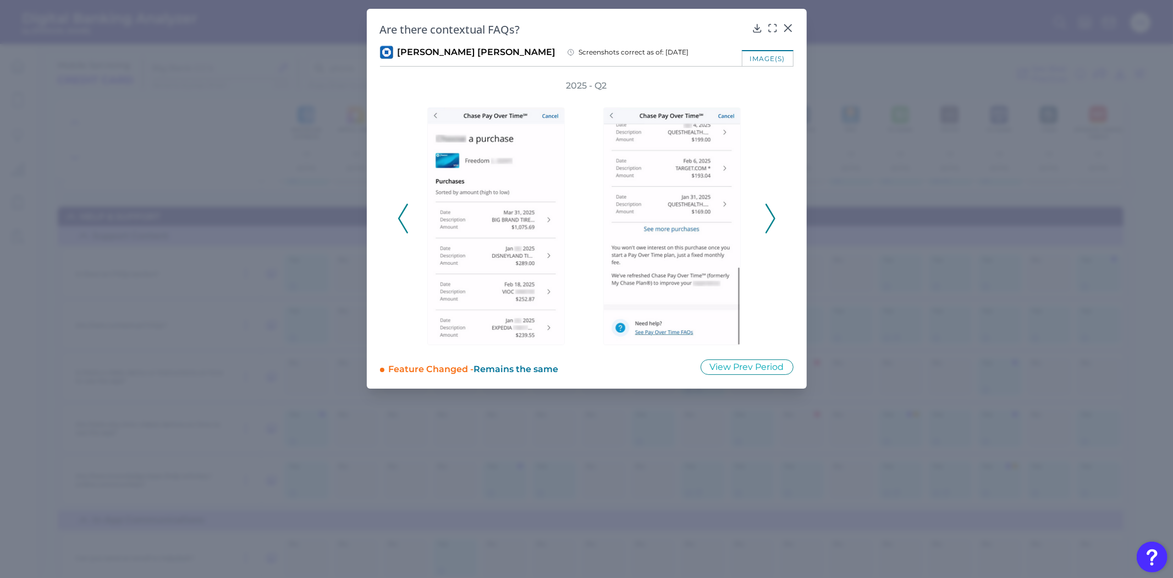
click at [766, 222] on icon at bounding box center [771, 219] width 10 height 30
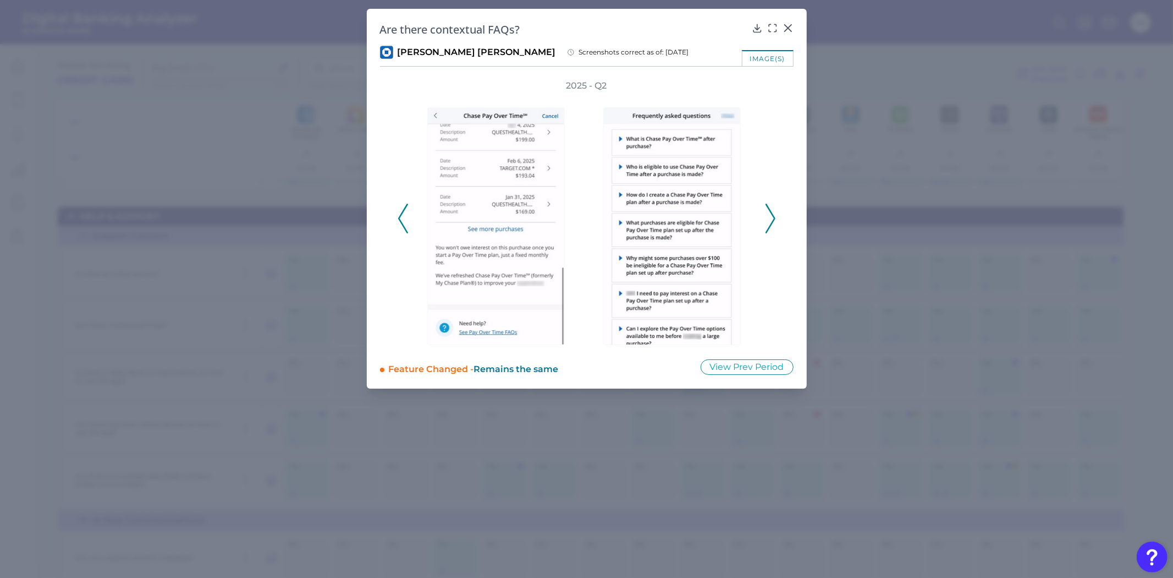
click at [766, 222] on icon at bounding box center [771, 219] width 10 height 30
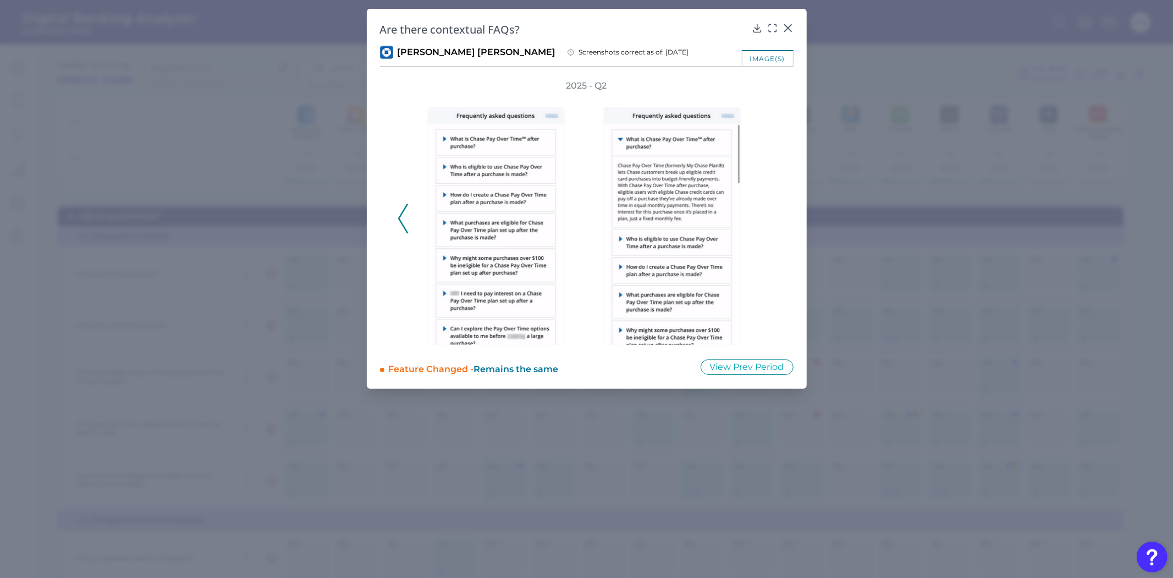
click at [766, 222] on div "2025 - Q2" at bounding box center [587, 213] width 378 height 266
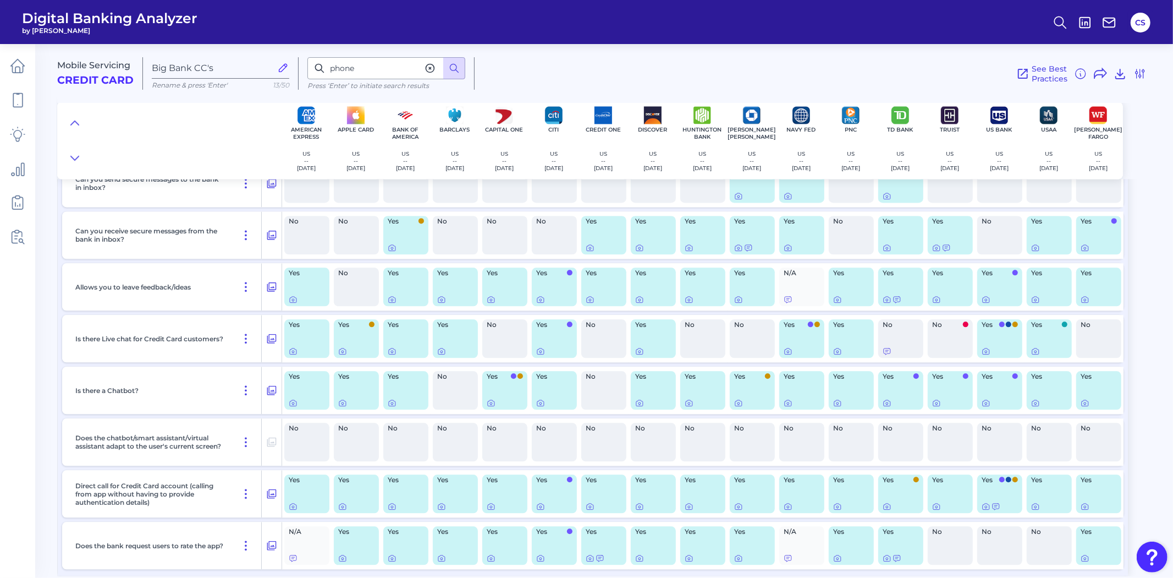
scroll to position [15974, 0]
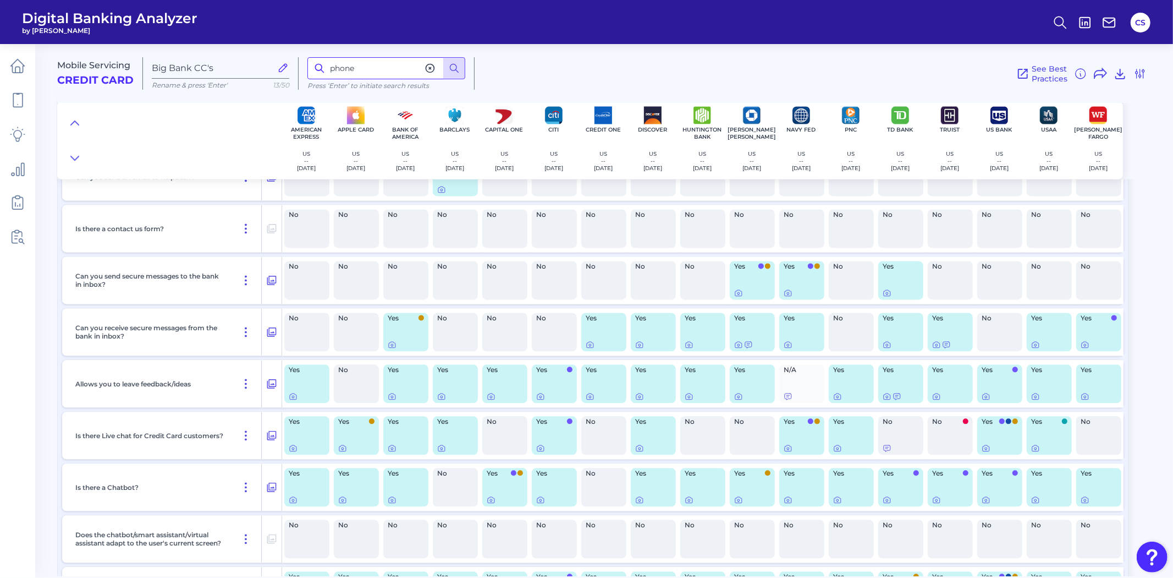
drag, startPoint x: 373, startPoint y: 72, endPoint x: 320, endPoint y: 56, distance: 55.8
click at [320, 56] on div "Mobile Servicing Credit Card Big Bank CC's Rename & press 'Enter' 13/50 phone P…" at bounding box center [613, 69] width 1112 height 68
type input "number"
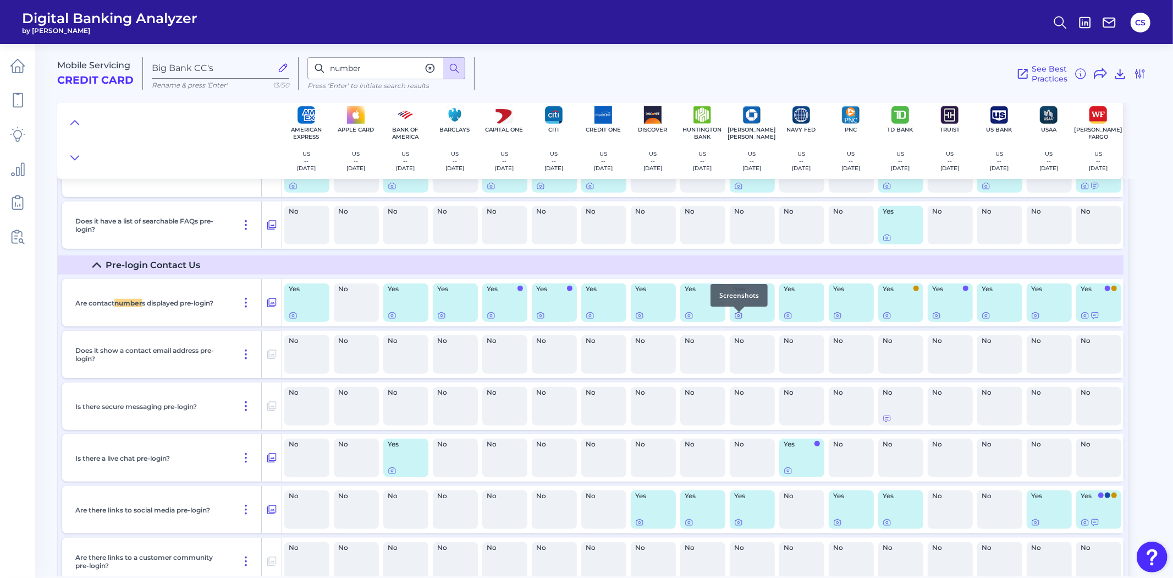
click at [735, 318] on icon at bounding box center [738, 315] width 7 height 6
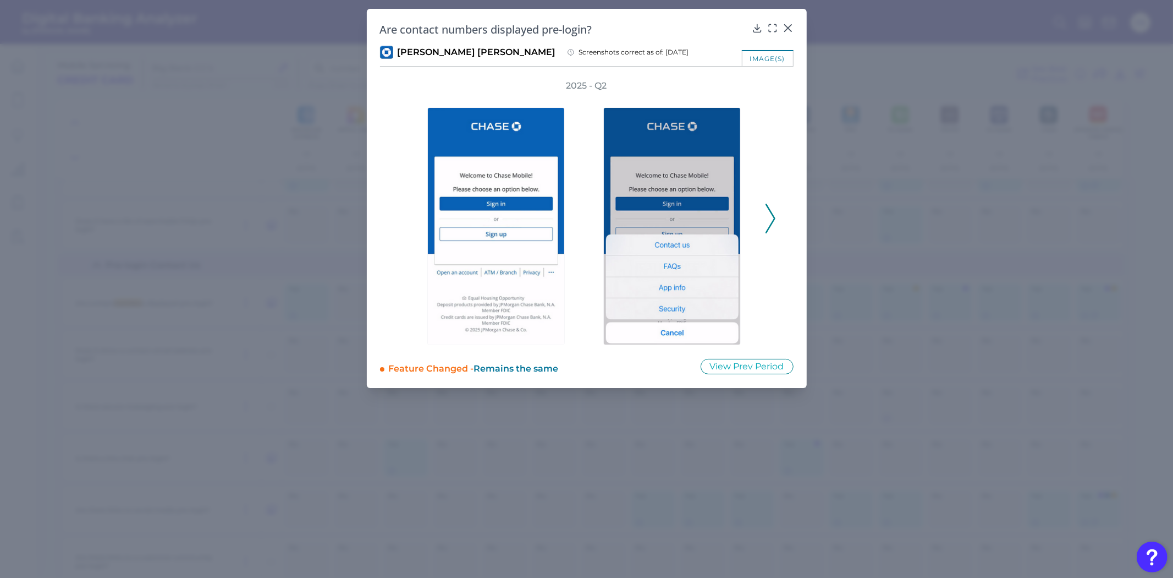
click at [770, 229] on icon at bounding box center [771, 219] width 10 height 30
